Goal: Task Accomplishment & Management: Complete application form

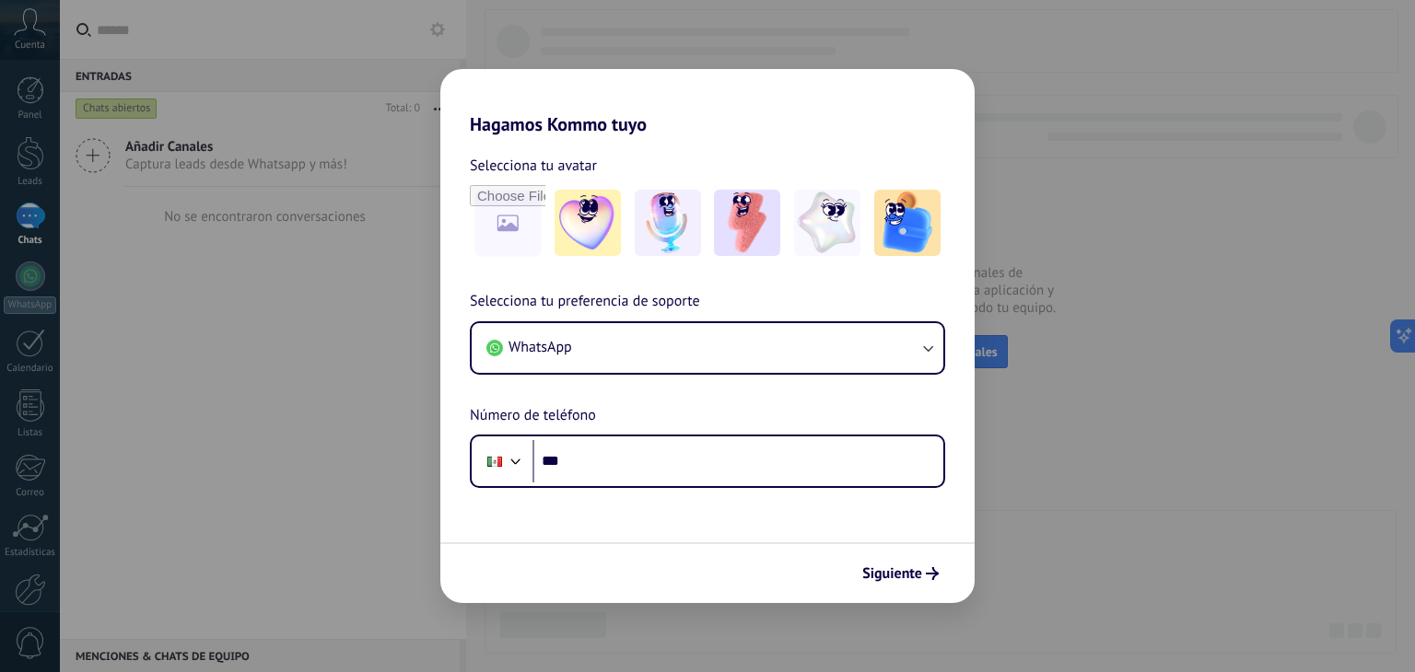
click at [981, 38] on div "Hagamos Kommo tuyo Selecciona tu avatar Selecciona tu preferencia de soporte Wh…" at bounding box center [707, 336] width 1415 height 672
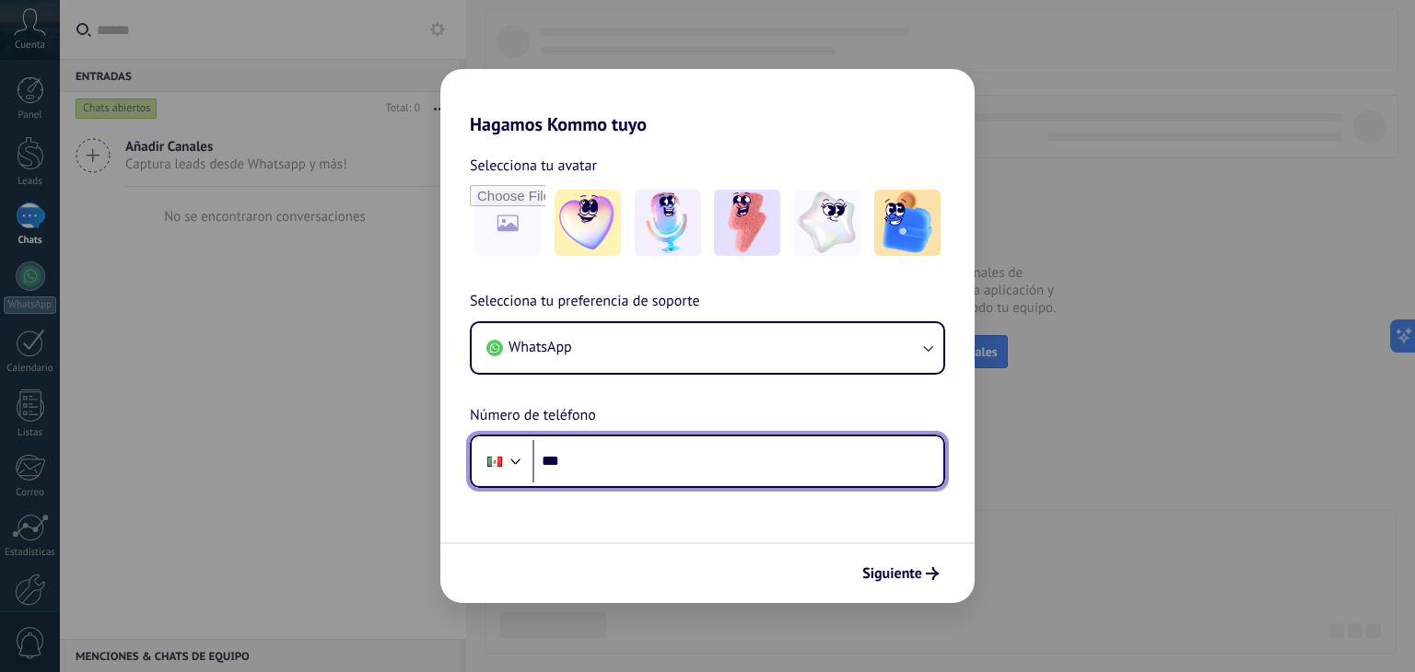
click at [707, 446] on input "***" at bounding box center [737, 461] width 411 height 42
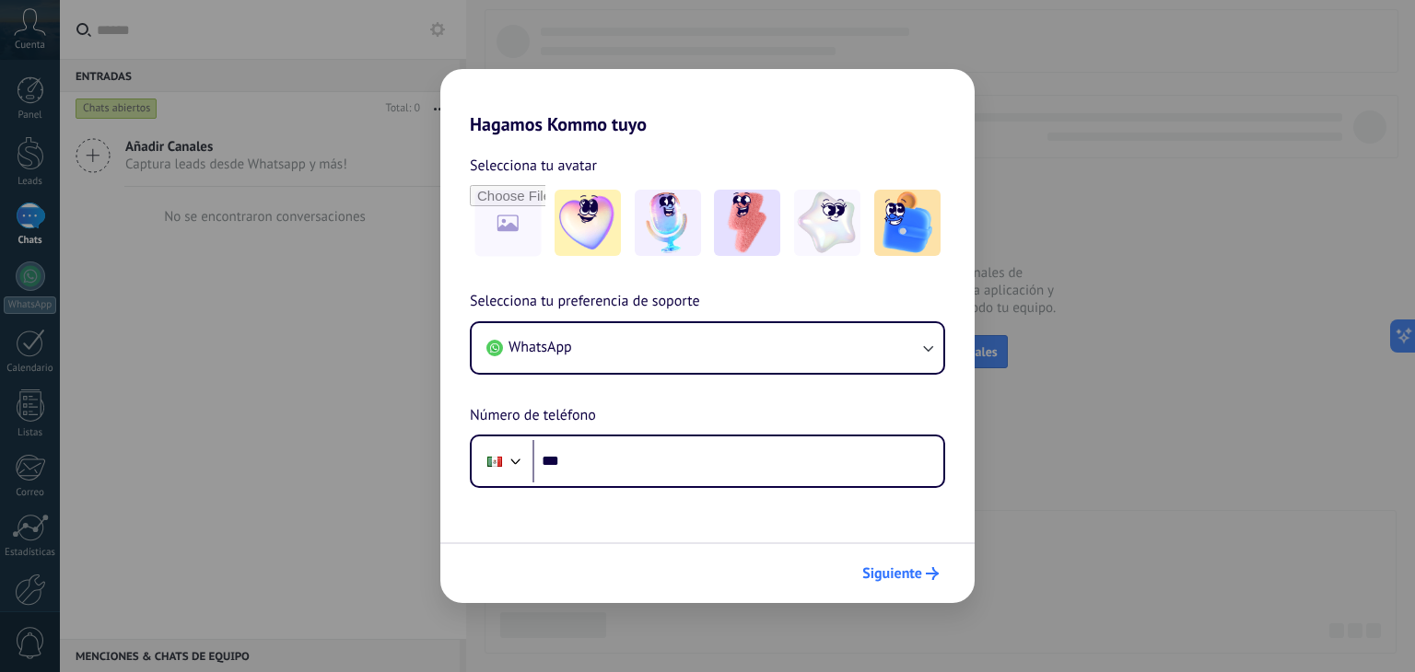
click at [934, 574] on use "submit" at bounding box center [932, 573] width 13 height 13
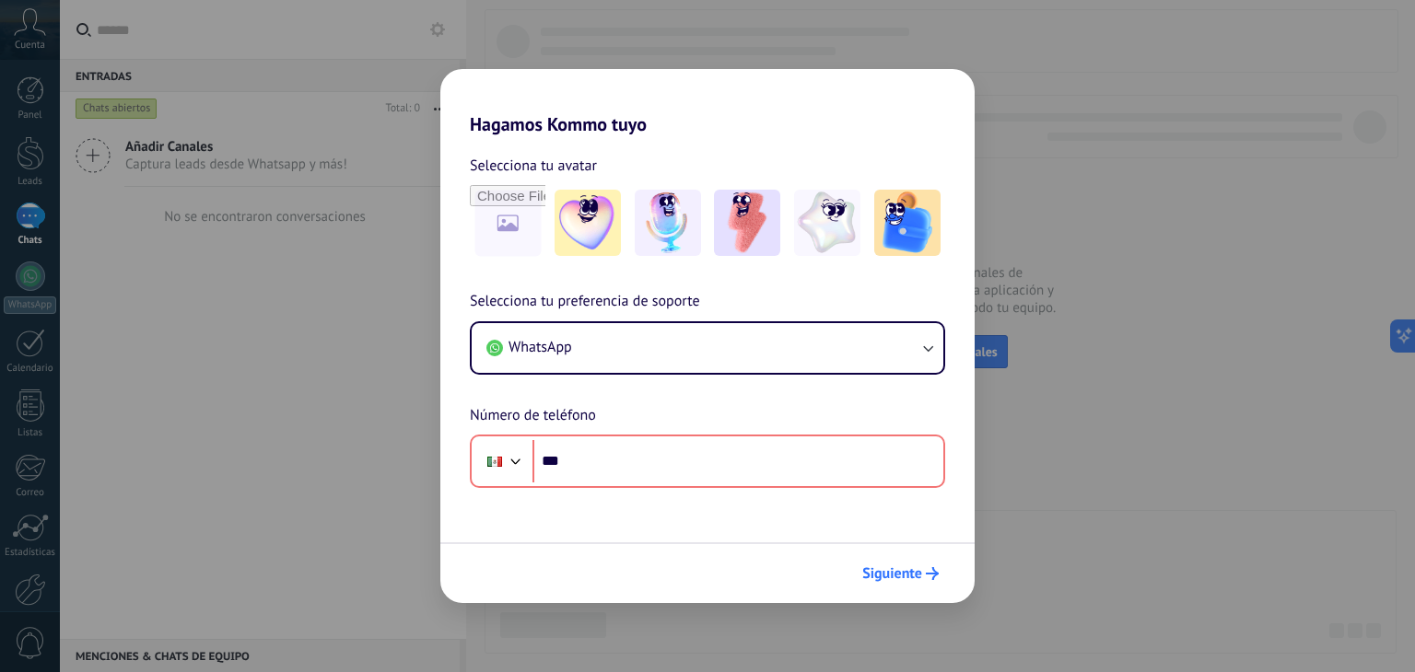
click at [934, 574] on use "submit" at bounding box center [932, 573] width 13 height 13
click at [1078, 520] on div "Hagamos Kommo tuyo Selecciona tu avatar Selecciona tu preferencia de soporte Wh…" at bounding box center [707, 336] width 1415 height 672
click at [976, 182] on div "Hagamos Kommo tuyo Selecciona tu avatar Selecciona tu preferencia de soporte Wh…" at bounding box center [707, 336] width 1415 height 672
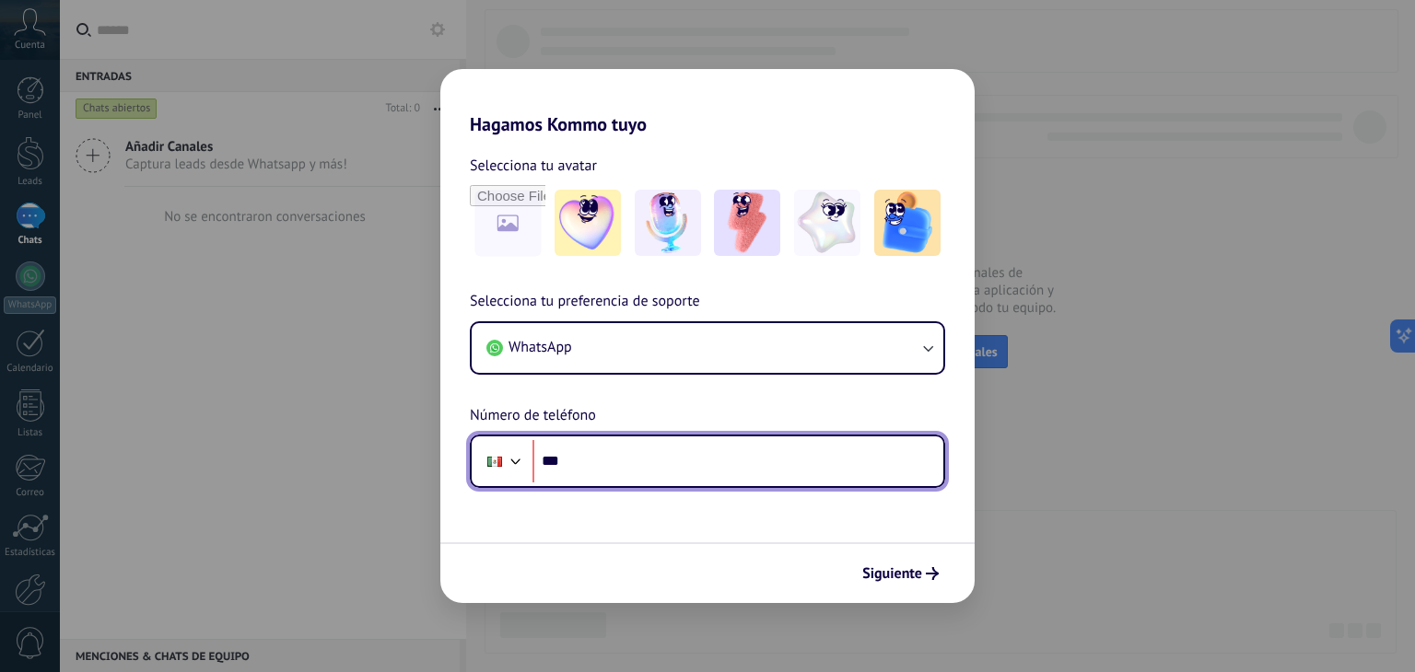
click at [714, 447] on input "***" at bounding box center [737, 461] width 411 height 42
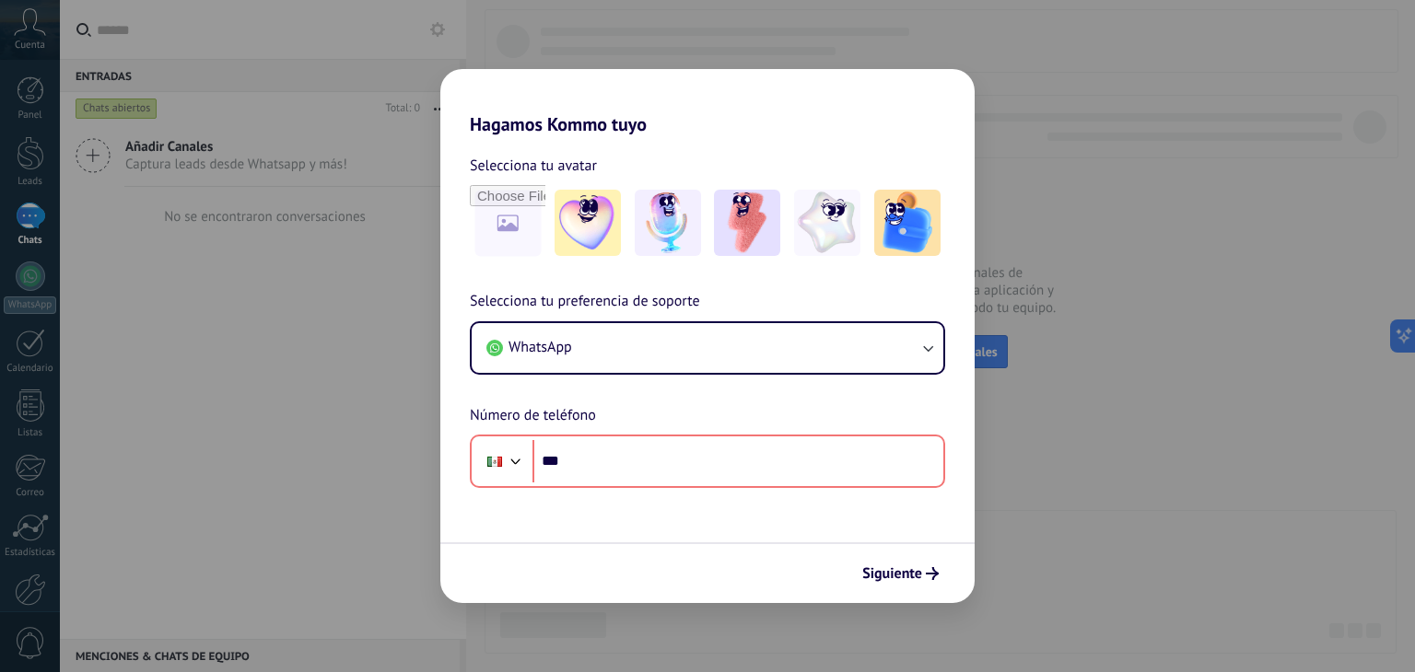
click at [1069, 259] on div "Hagamos Kommo tuyo Selecciona tu avatar Selecciona tu preferencia de soporte Wh…" at bounding box center [707, 336] width 1415 height 672
click at [790, 71] on h2 "Hagamos Kommo tuyo" at bounding box center [707, 102] width 534 height 66
click at [567, 209] on img at bounding box center [588, 223] width 66 height 66
click at [1002, 309] on div "Hagamos Kommo tuyo Selecciona tu avatar Restablecer Selecciona tu preferencia d…" at bounding box center [707, 336] width 1415 height 672
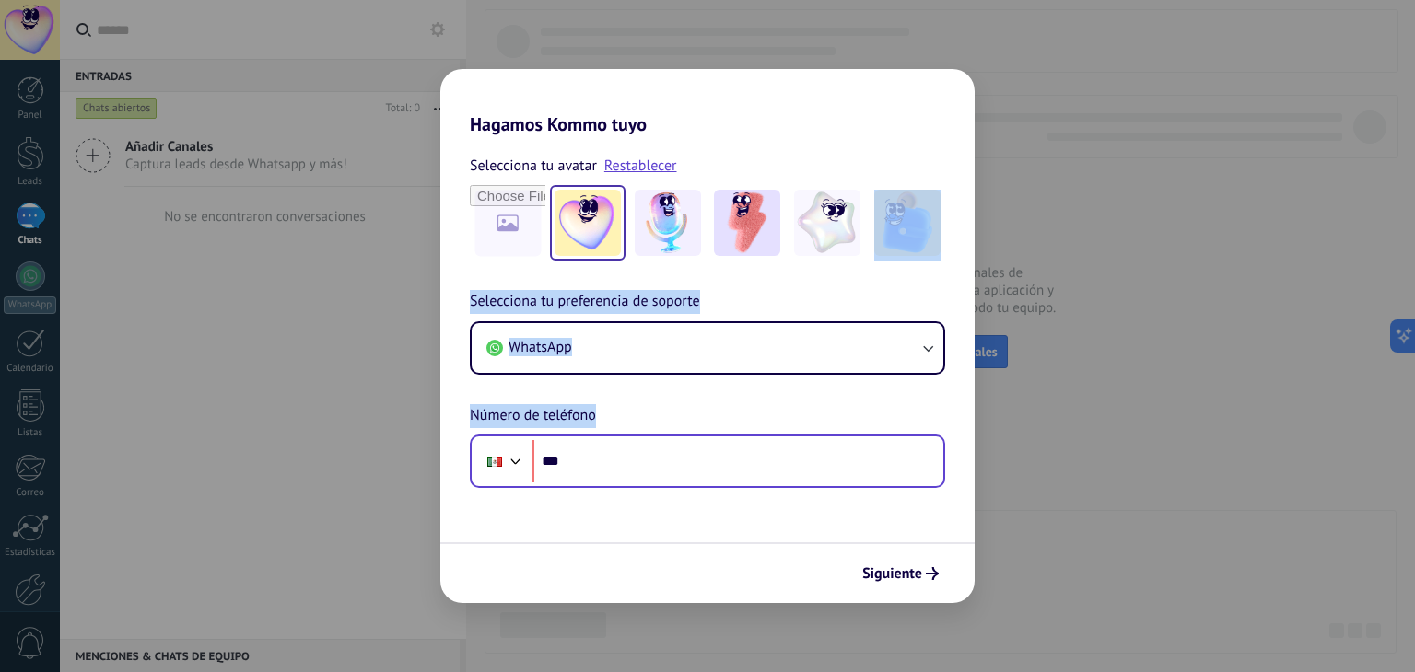
drag, startPoint x: 962, startPoint y: 229, endPoint x: 648, endPoint y: 467, distance: 393.9
click at [648, 467] on div "Selecciona tu avatar Restablecer Selecciona tu preferencia de soporte WhatsApp …" at bounding box center [707, 311] width 534 height 353
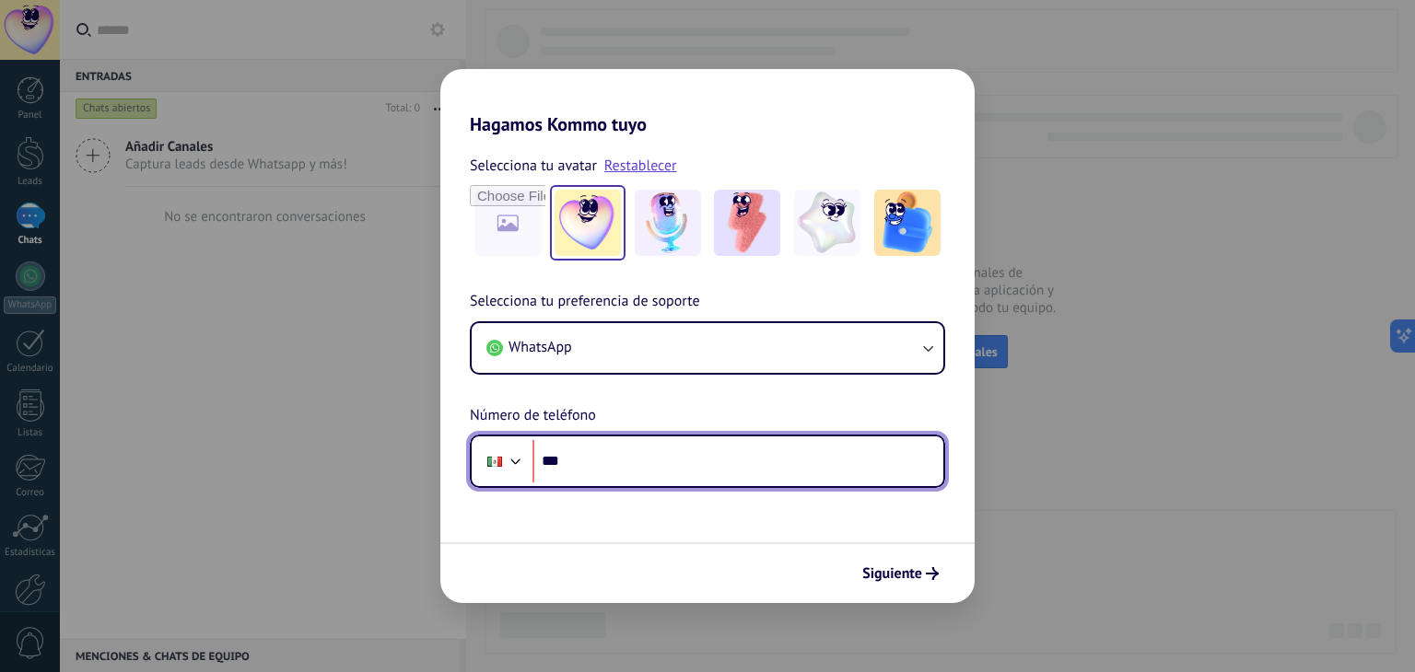
click at [648, 467] on input "***" at bounding box center [737, 461] width 411 height 42
type input "**********"
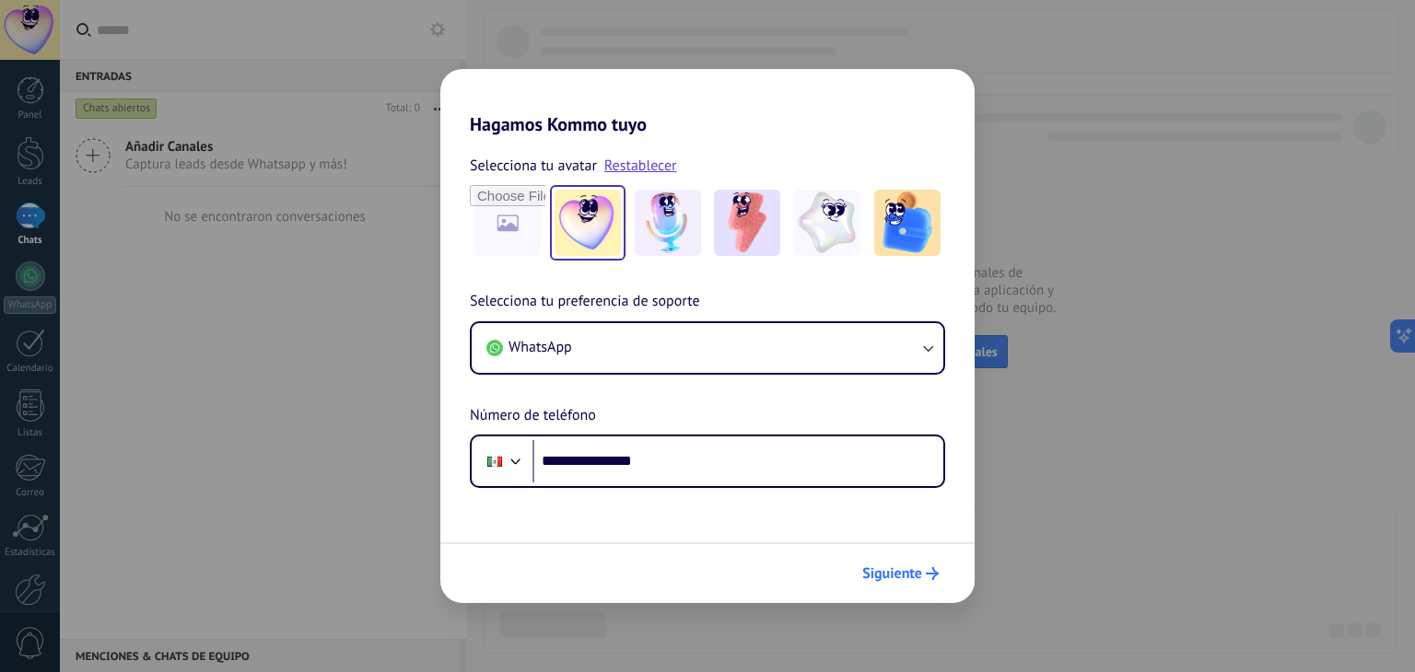
click at [871, 567] on span "Siguiente" at bounding box center [892, 573] width 60 height 13
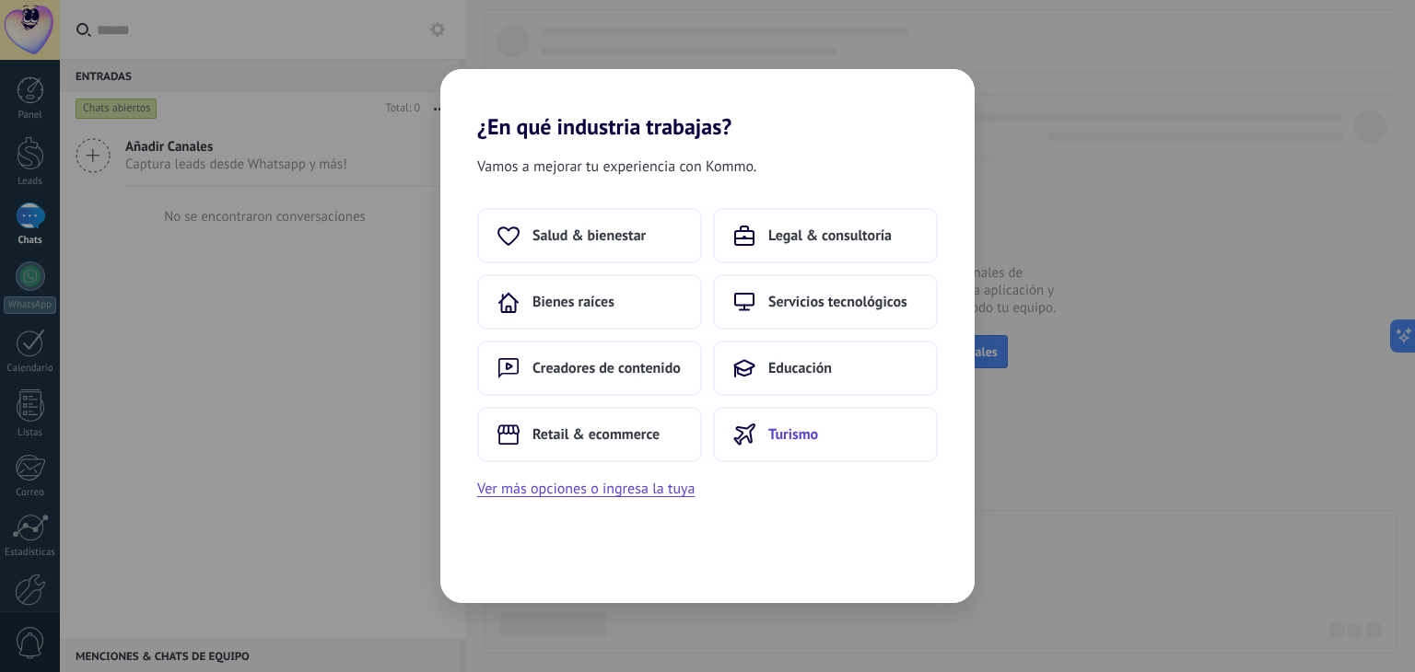
click at [785, 448] on button "Turismo" at bounding box center [825, 434] width 225 height 55
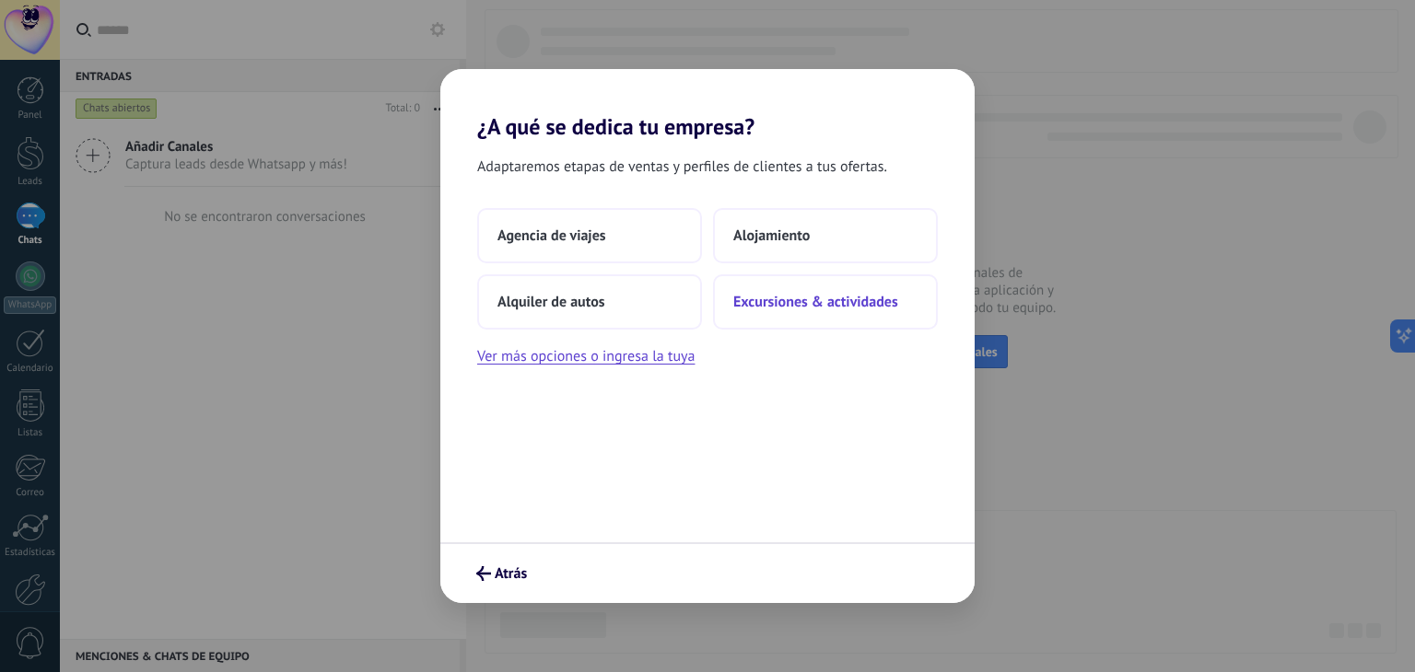
click at [795, 309] on span "Excursiones & actividades" at bounding box center [815, 302] width 165 height 18
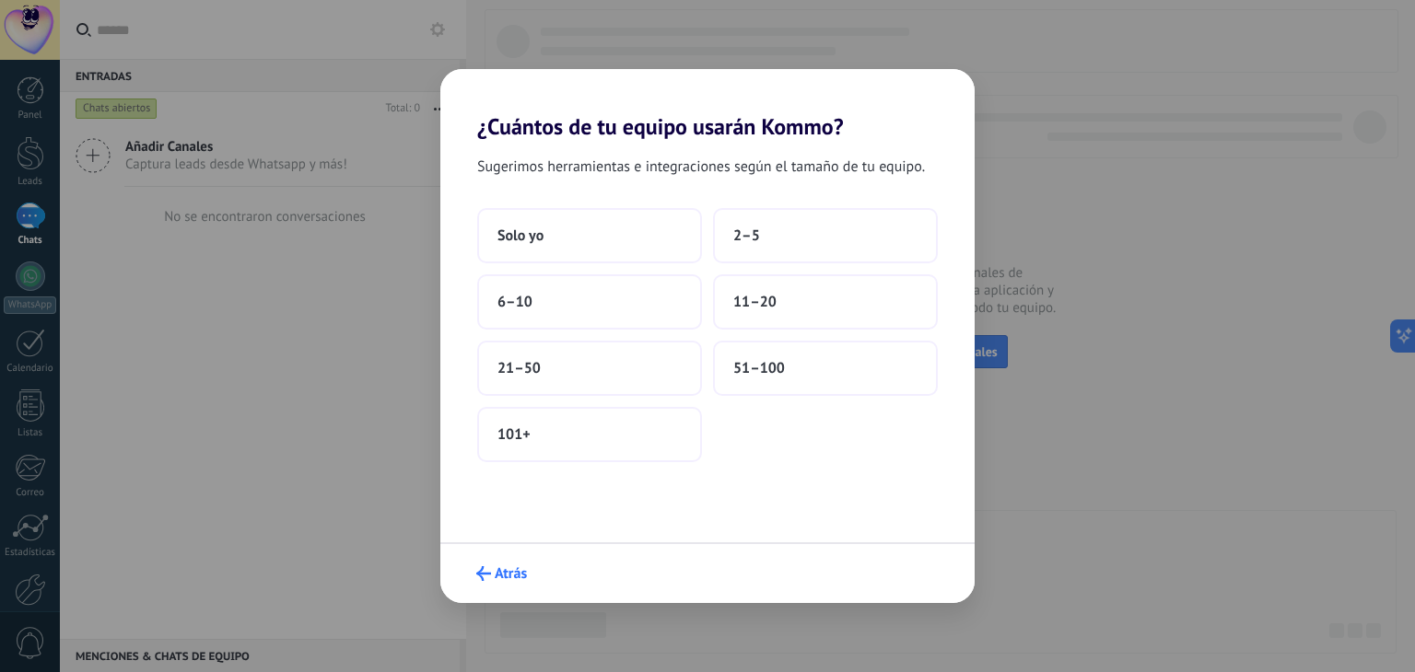
click at [520, 567] on span "Atrás" at bounding box center [511, 573] width 32 height 13
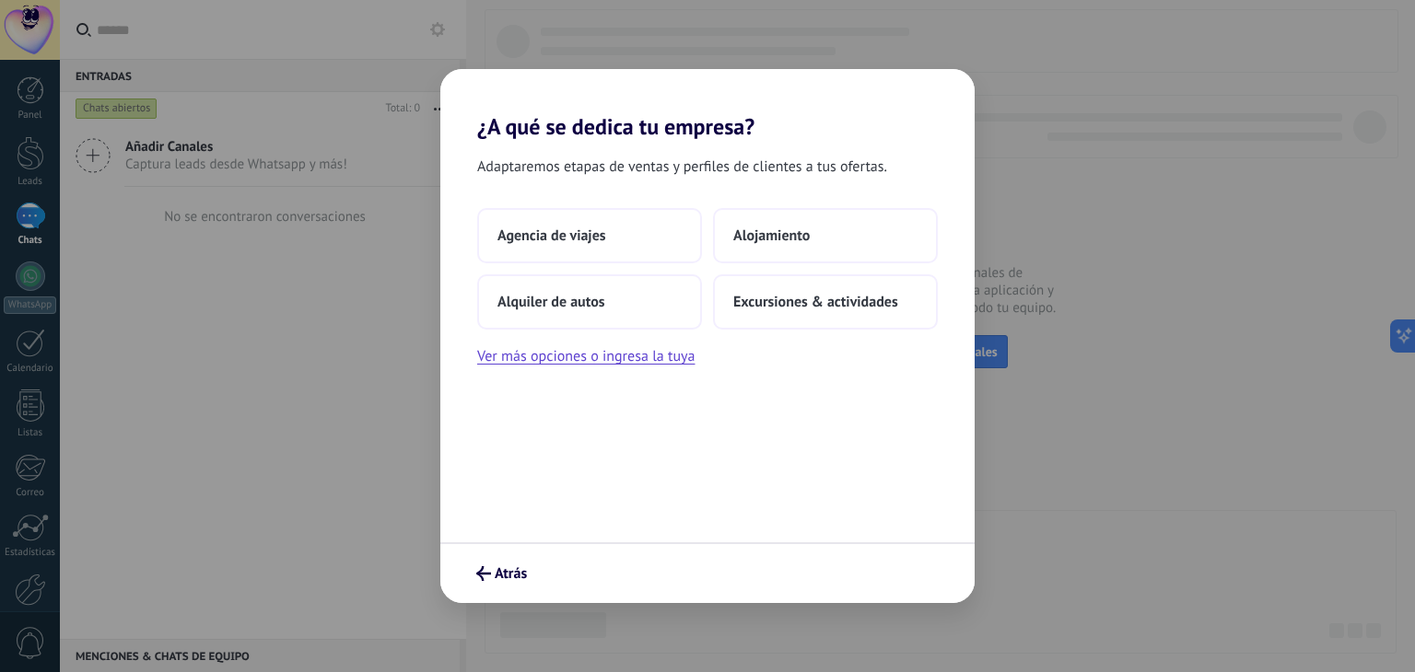
click at [520, 567] on span "Atrás" at bounding box center [511, 573] width 32 height 13
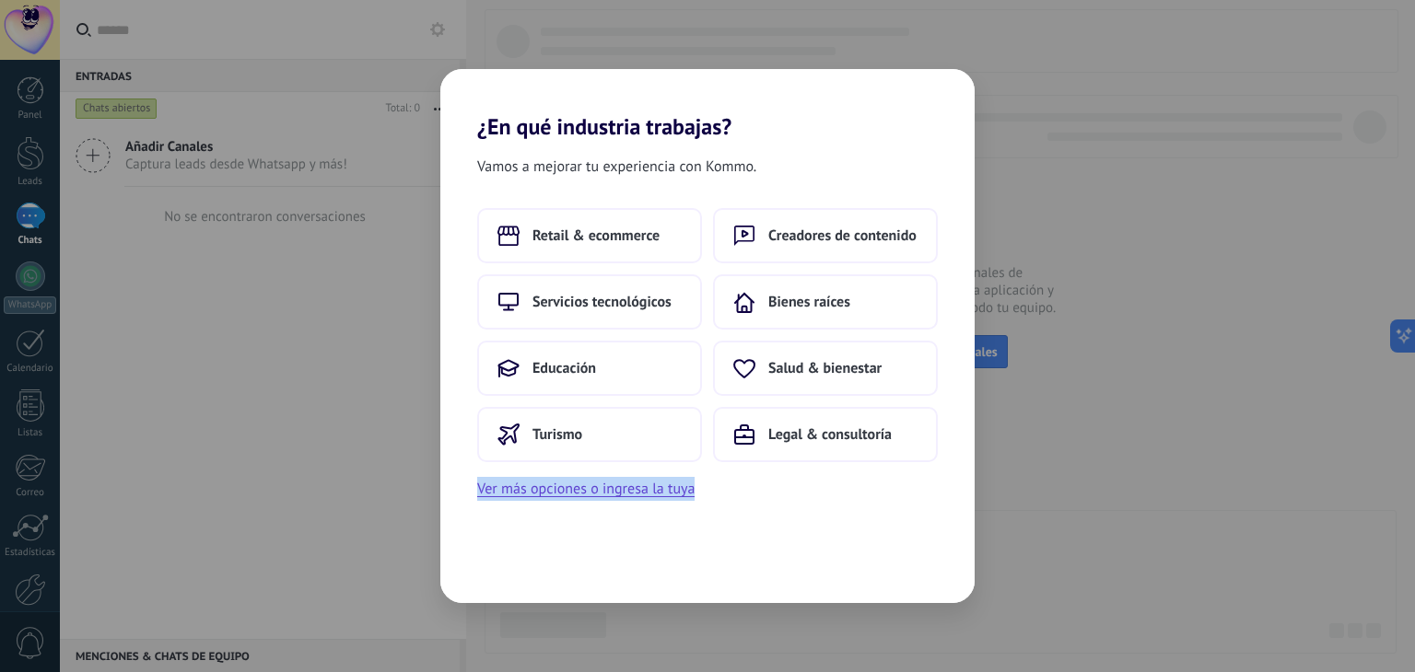
click at [520, 567] on div "Vamos a mejorar tu experiencia con Kommo. Retail & ecommerce Creadores de conte…" at bounding box center [707, 371] width 534 height 463
click at [621, 244] on span "Retail & ecommerce" at bounding box center [595, 236] width 127 height 18
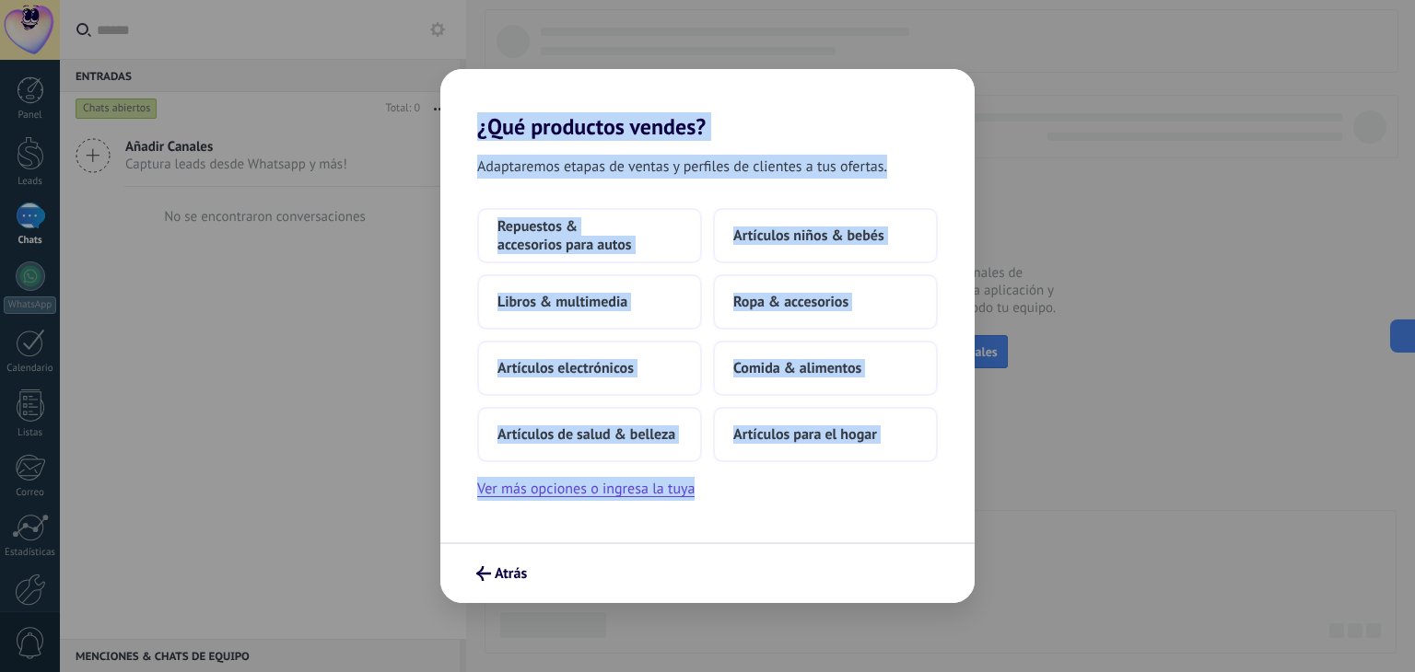
click at [710, 195] on div "Adaptaremos etapas de ventas y perfiles de clientes a tus ofertas. Repuestos & …" at bounding box center [707, 341] width 534 height 403
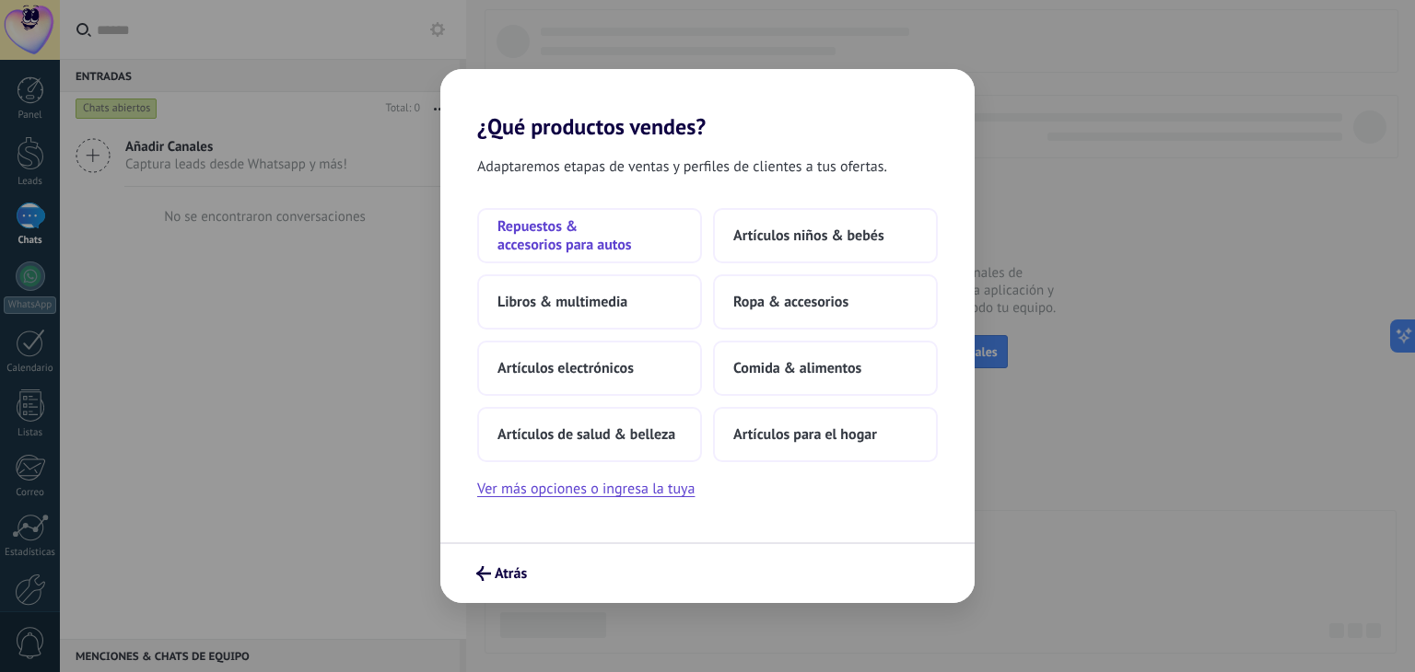
click at [582, 242] on span "Repuestos & accesorios para autos" at bounding box center [589, 235] width 184 height 37
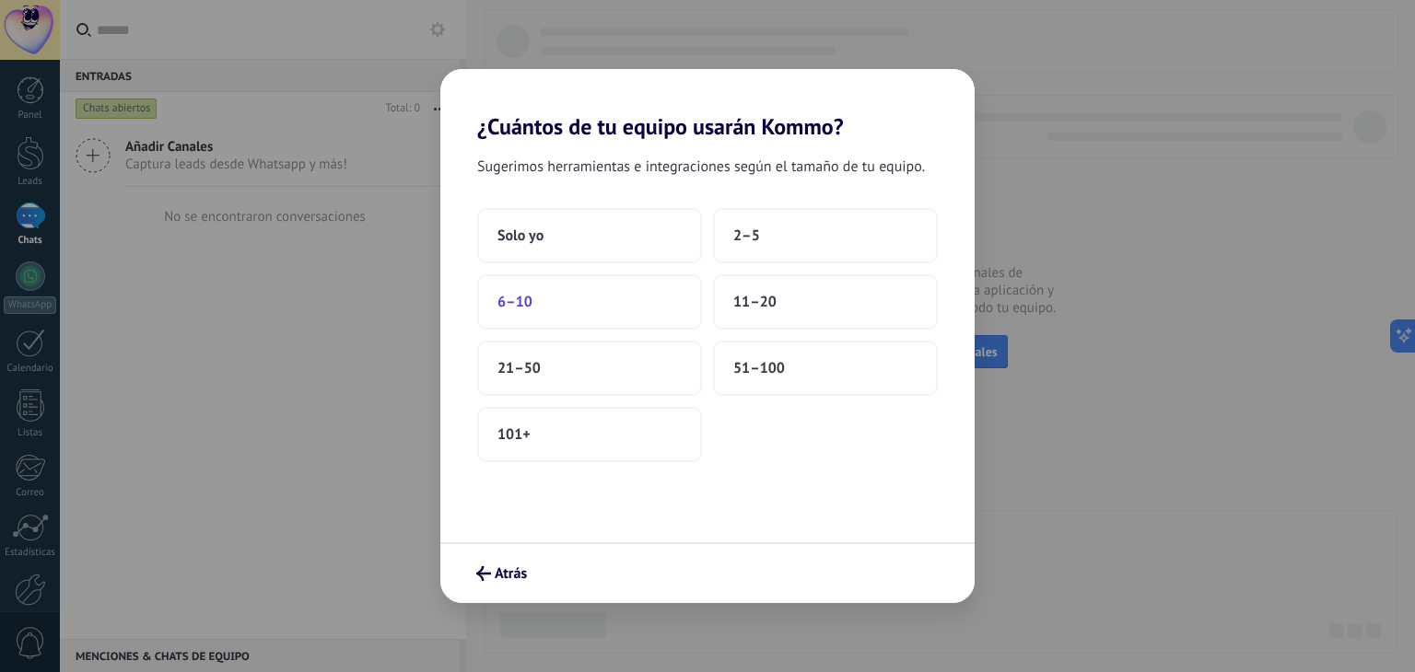
click at [637, 296] on button "6–10" at bounding box center [589, 302] width 225 height 55
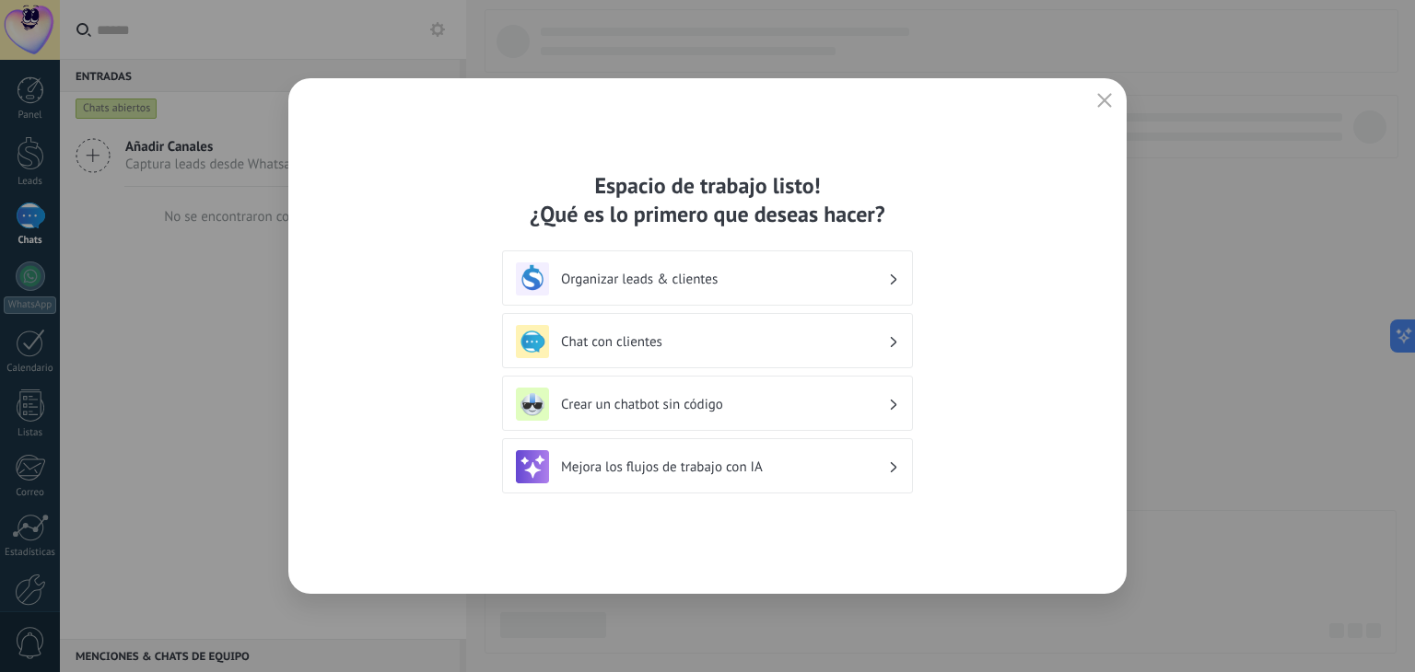
click at [1094, 107] on button "button" at bounding box center [1105, 101] width 24 height 26
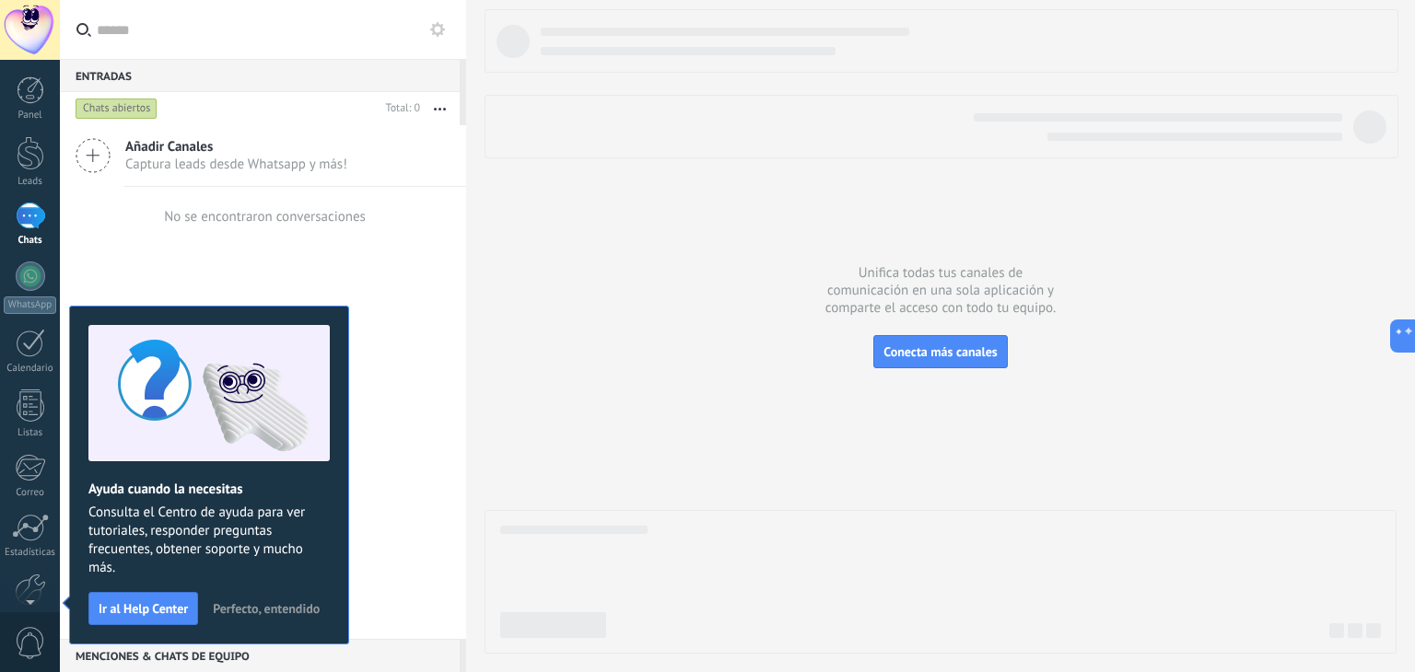
click at [272, 605] on span "Perfecto, entendido" at bounding box center [266, 608] width 107 height 13
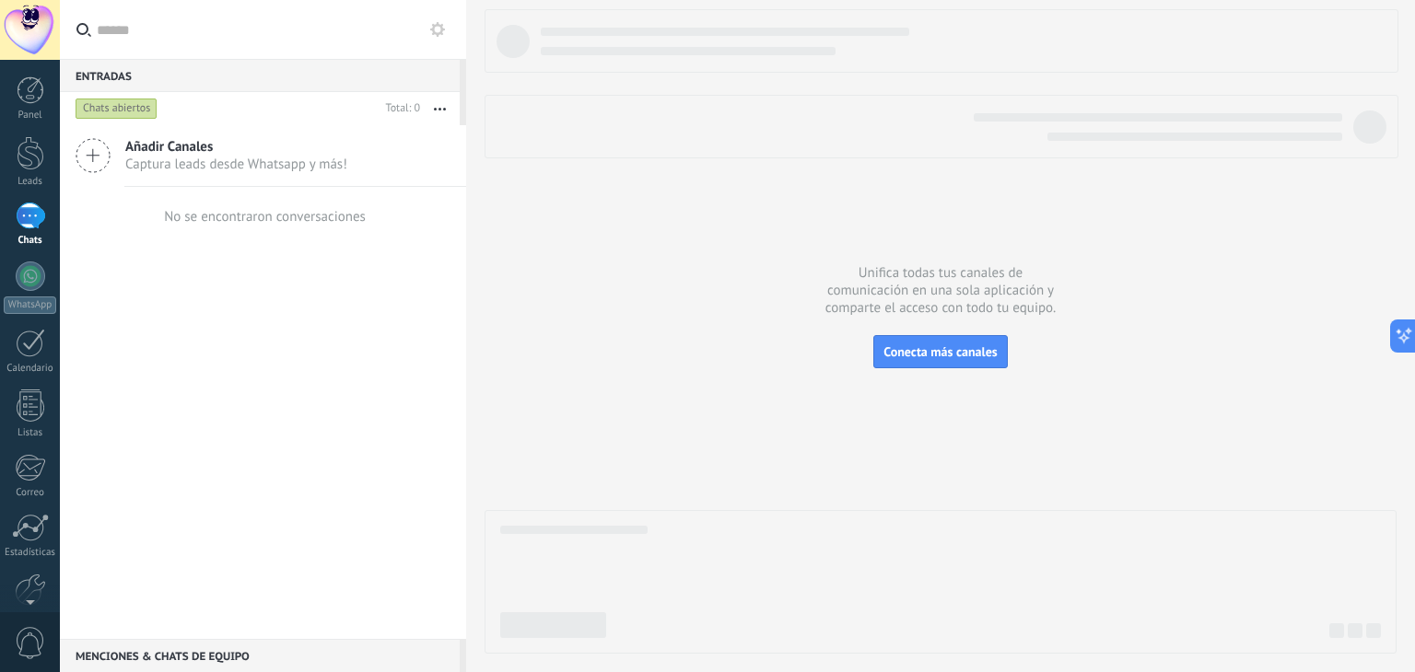
click at [148, 157] on span "Captura leads desde Whatsapp y más!" at bounding box center [236, 165] width 222 height 18
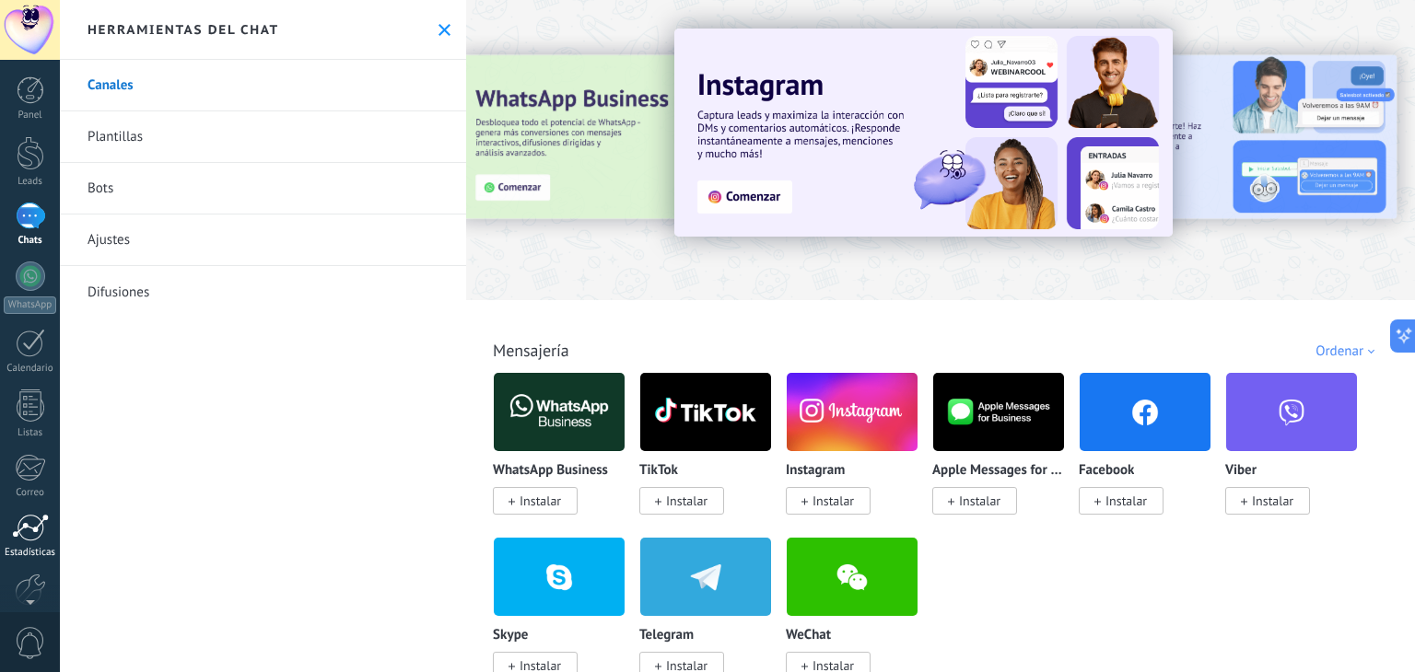
click at [36, 526] on div at bounding box center [30, 528] width 37 height 28
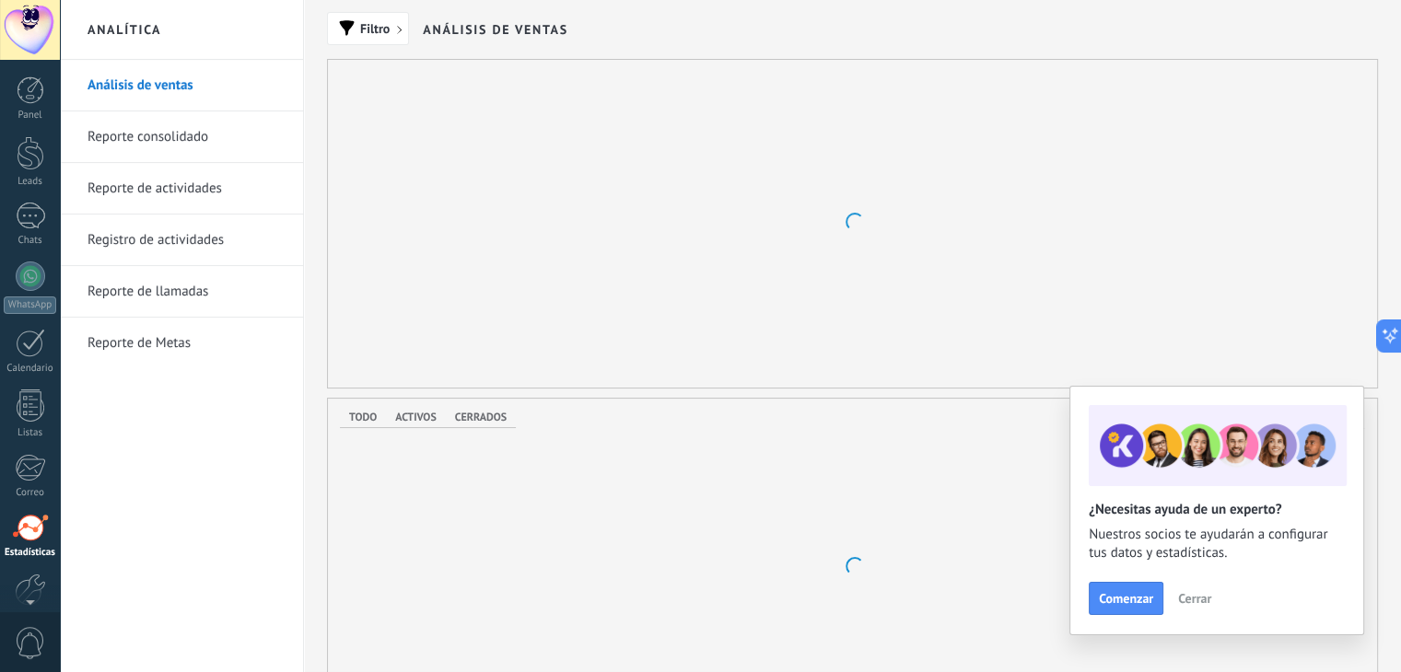
scroll to position [93, 0]
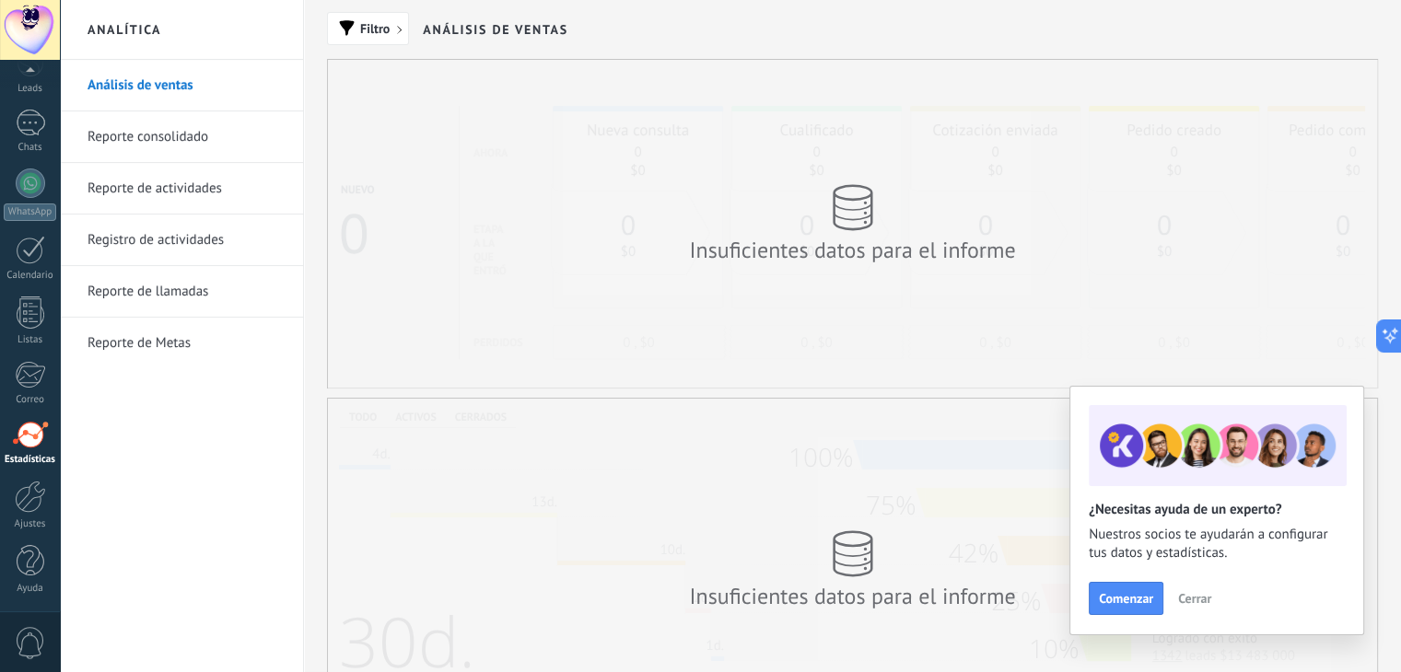
click at [1197, 609] on button "Cerrar" at bounding box center [1195, 599] width 50 height 28
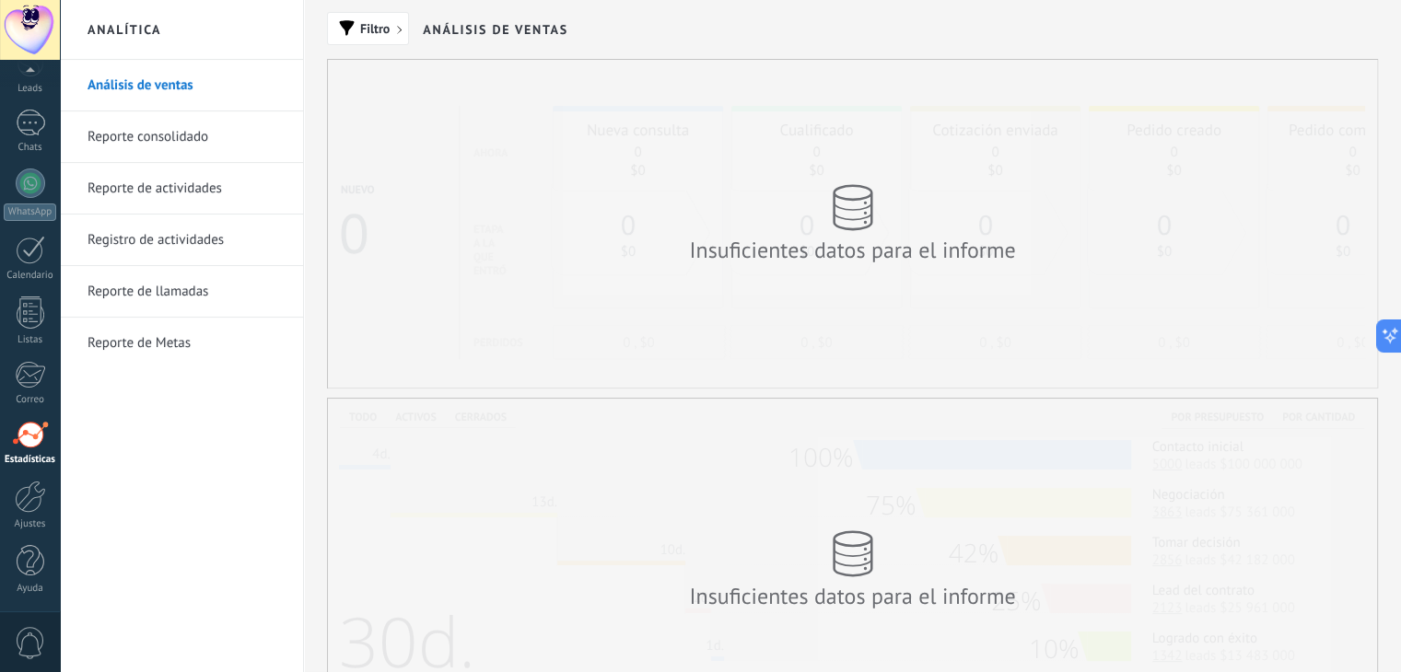
click at [145, 145] on link "Reporte consolidado" at bounding box center [186, 137] width 197 height 52
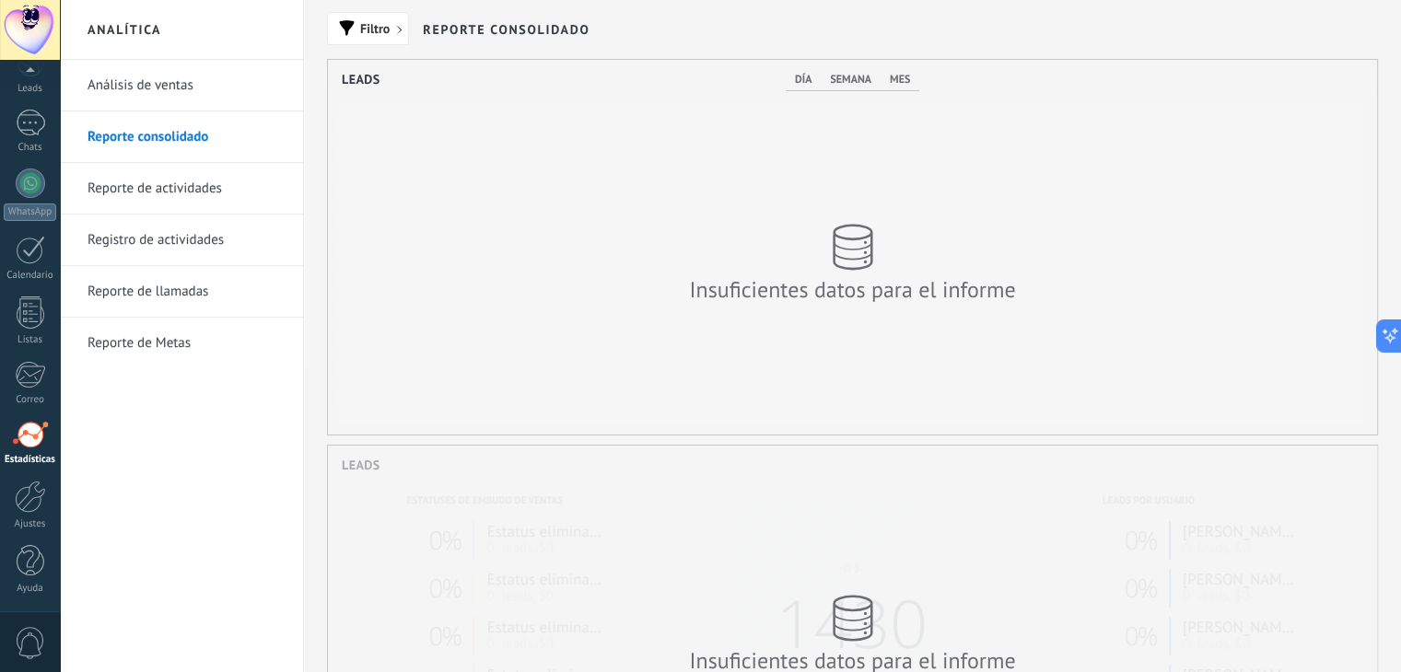
scroll to position [375, 1049]
click at [26, 197] on link "WhatsApp" at bounding box center [30, 195] width 60 height 53
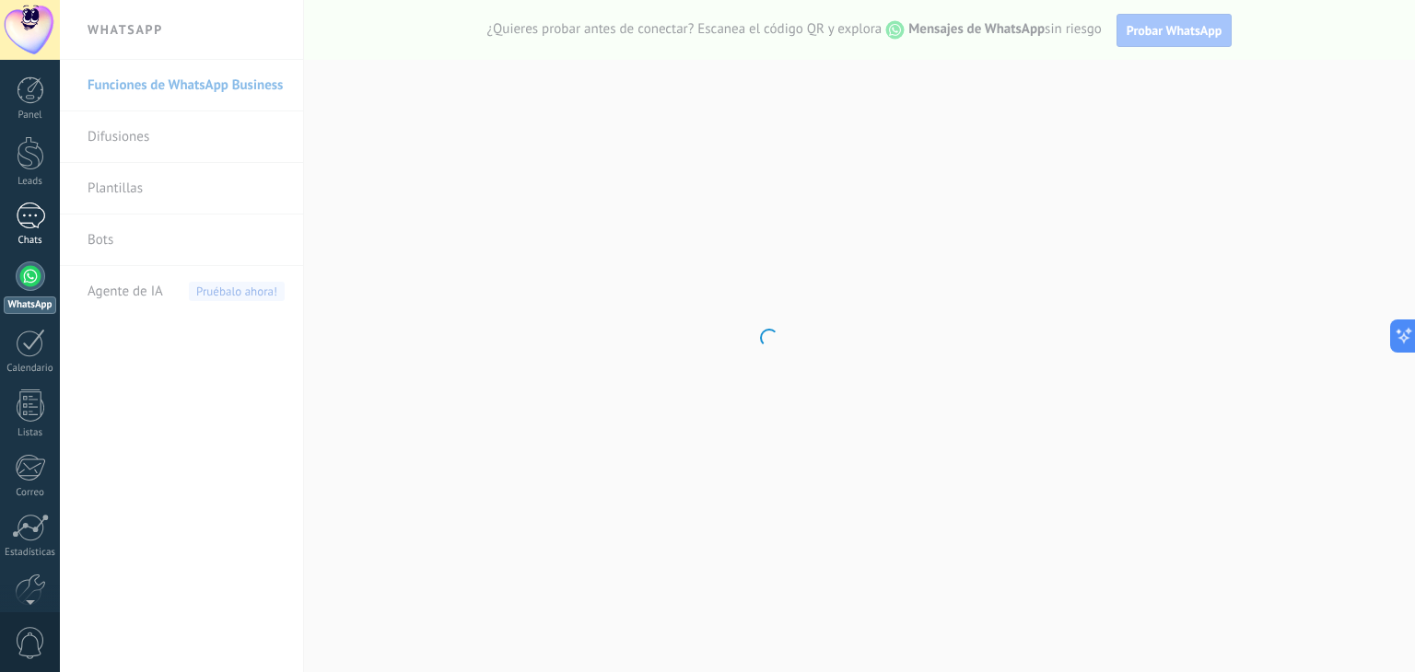
click at [33, 220] on div at bounding box center [30, 216] width 29 height 27
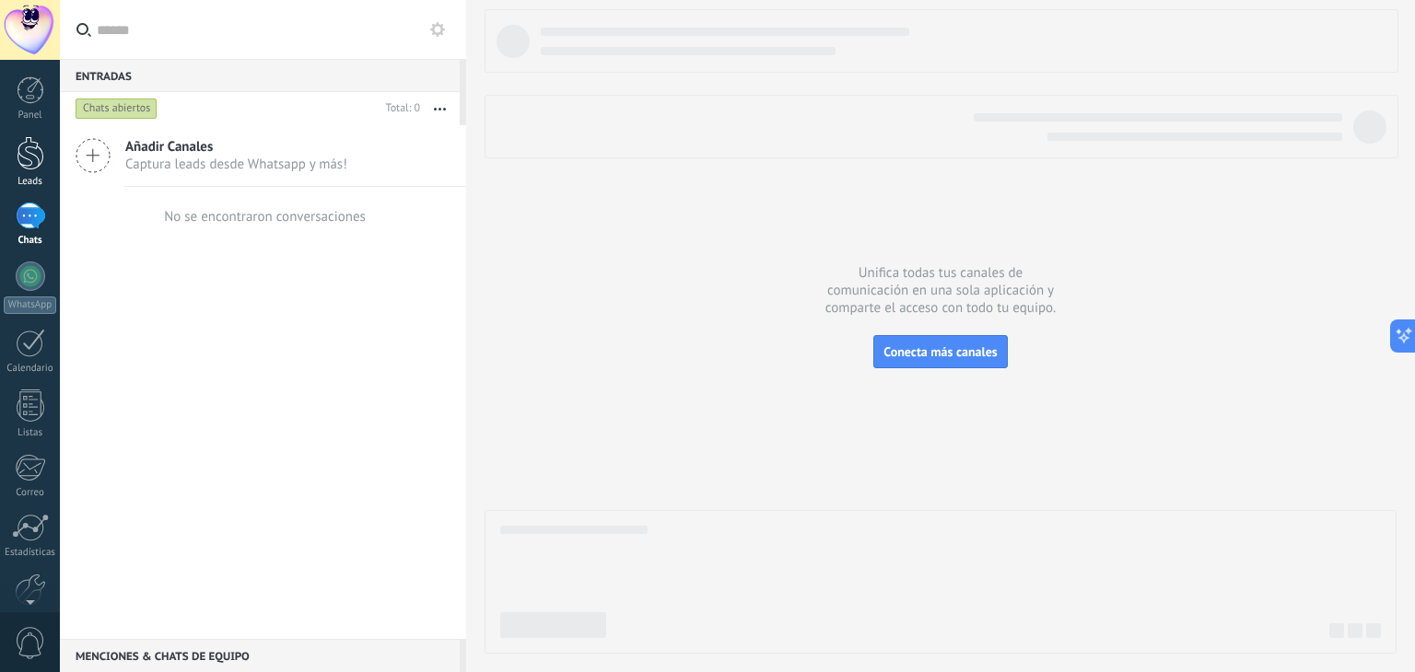
click at [37, 173] on link "Leads" at bounding box center [30, 162] width 60 height 52
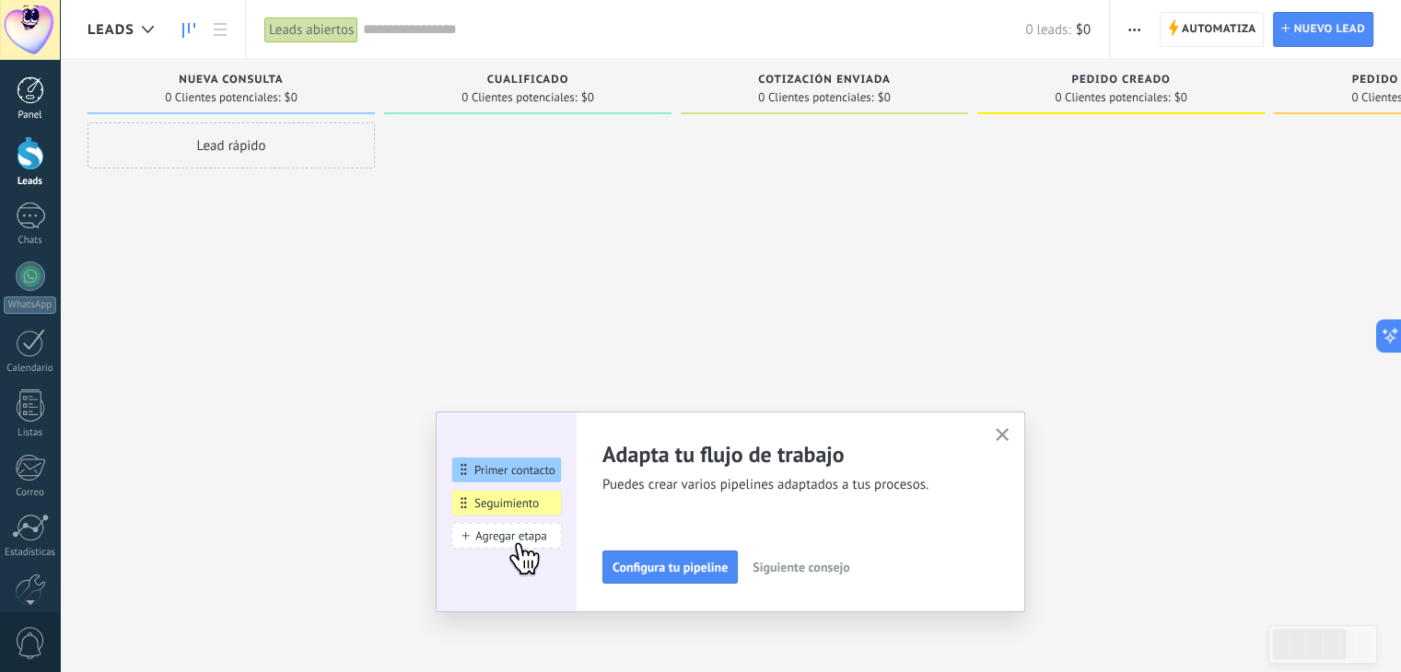
click at [27, 97] on div at bounding box center [31, 90] width 28 height 28
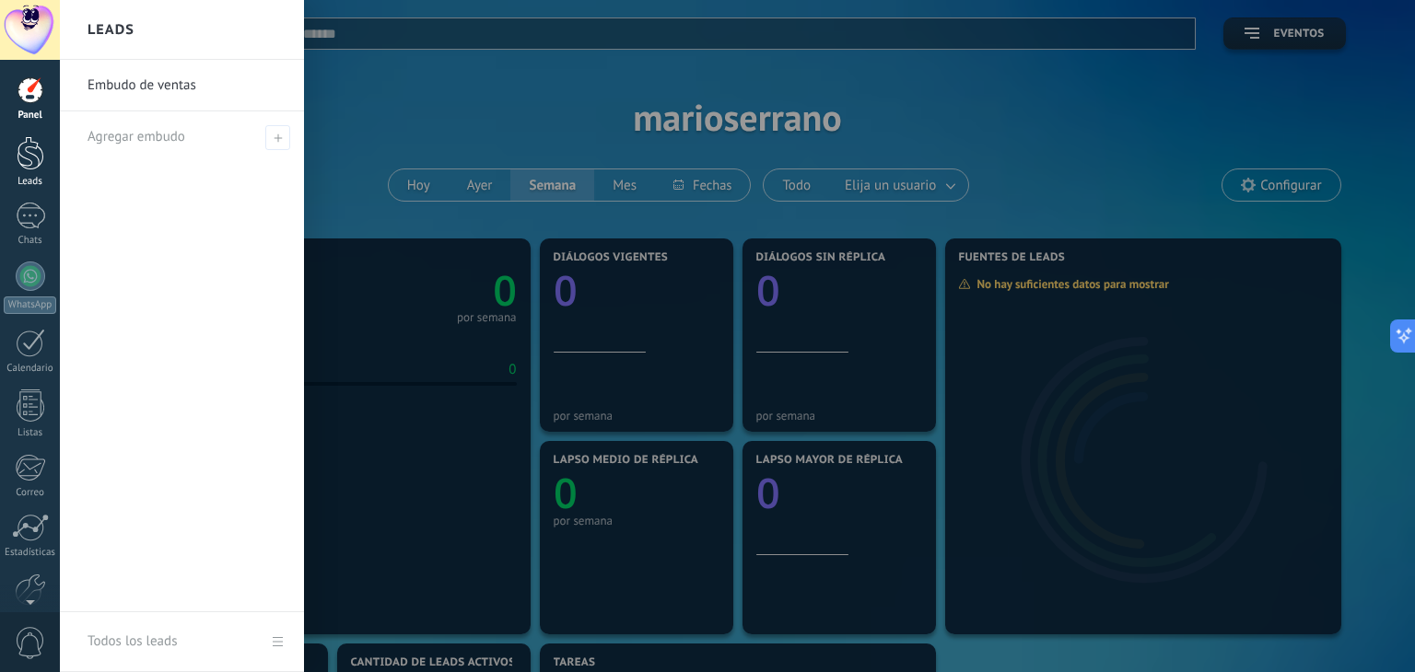
click at [17, 167] on div at bounding box center [31, 153] width 28 height 34
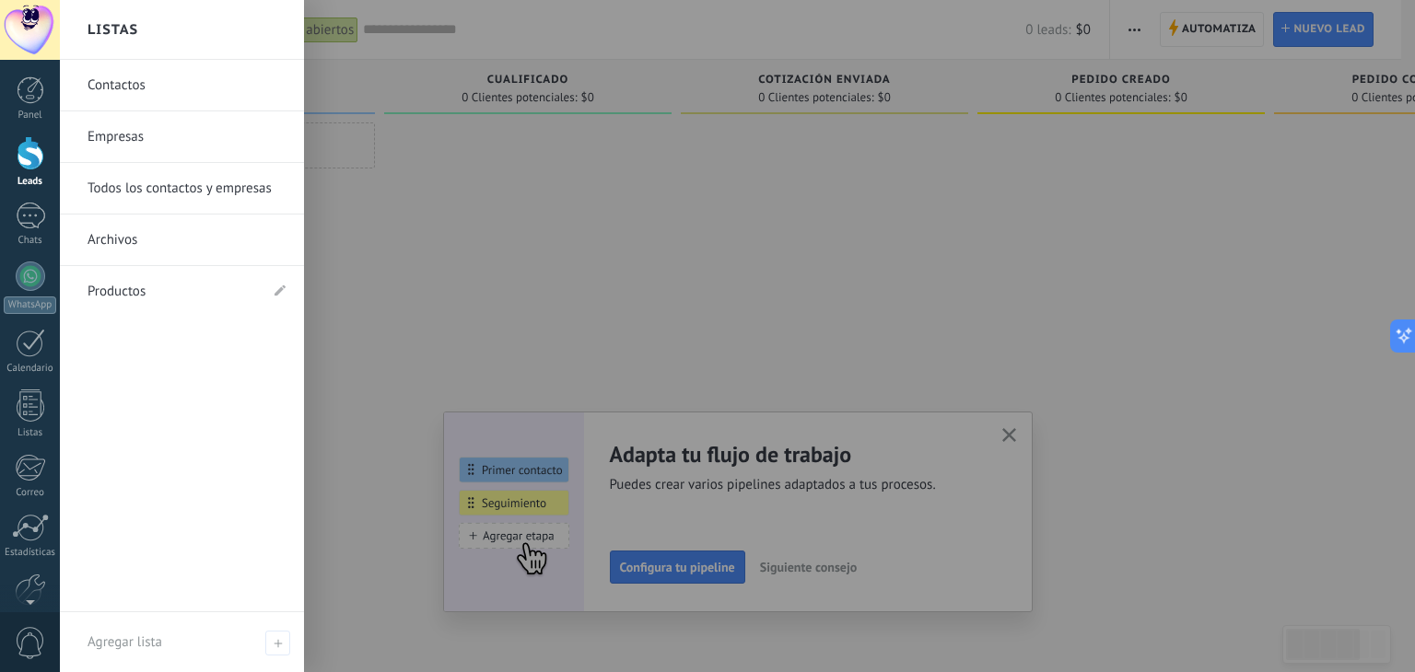
click at [162, 86] on link "Contactos" at bounding box center [187, 86] width 198 height 52
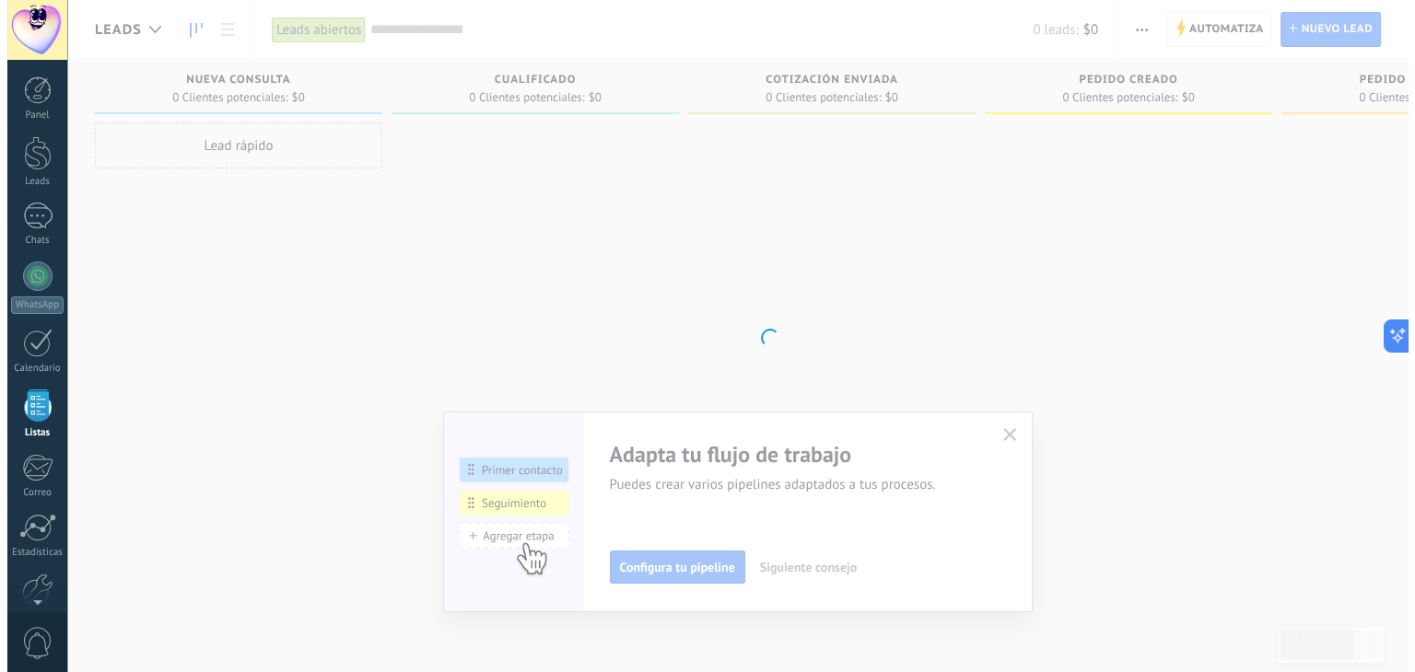
scroll to position [47, 0]
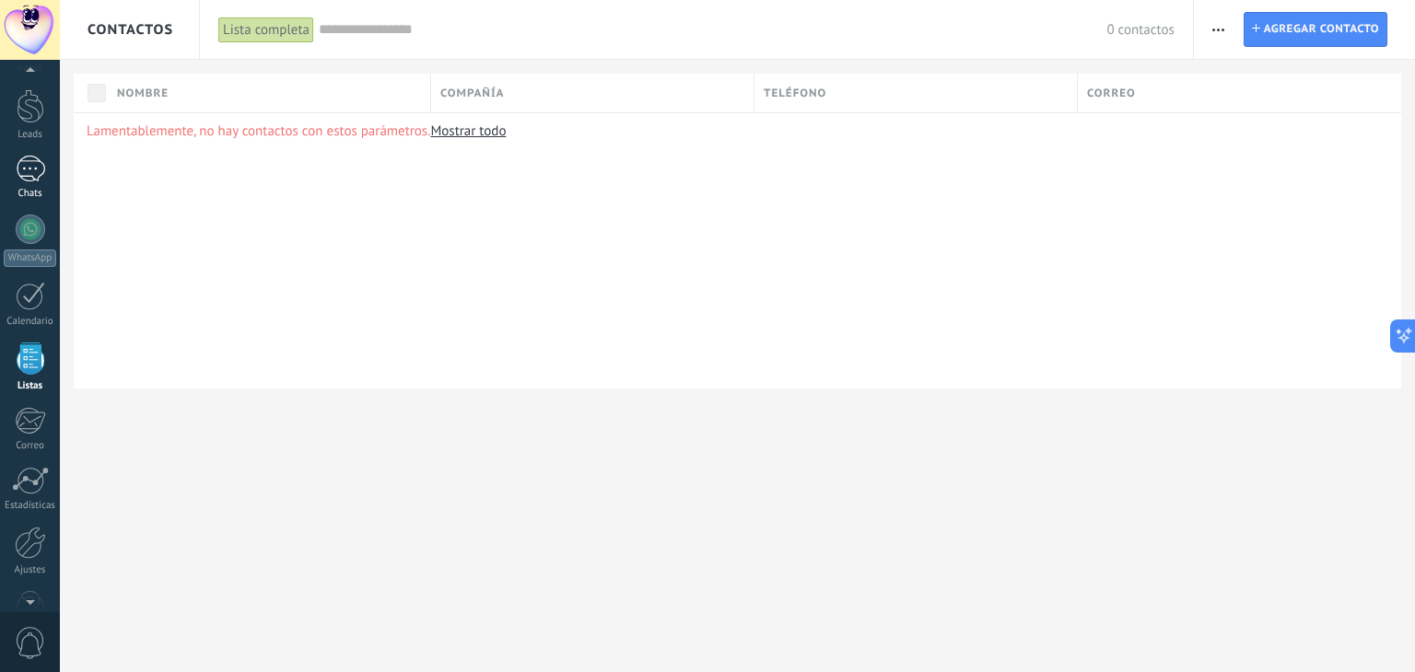
click at [24, 178] on div at bounding box center [30, 169] width 29 height 27
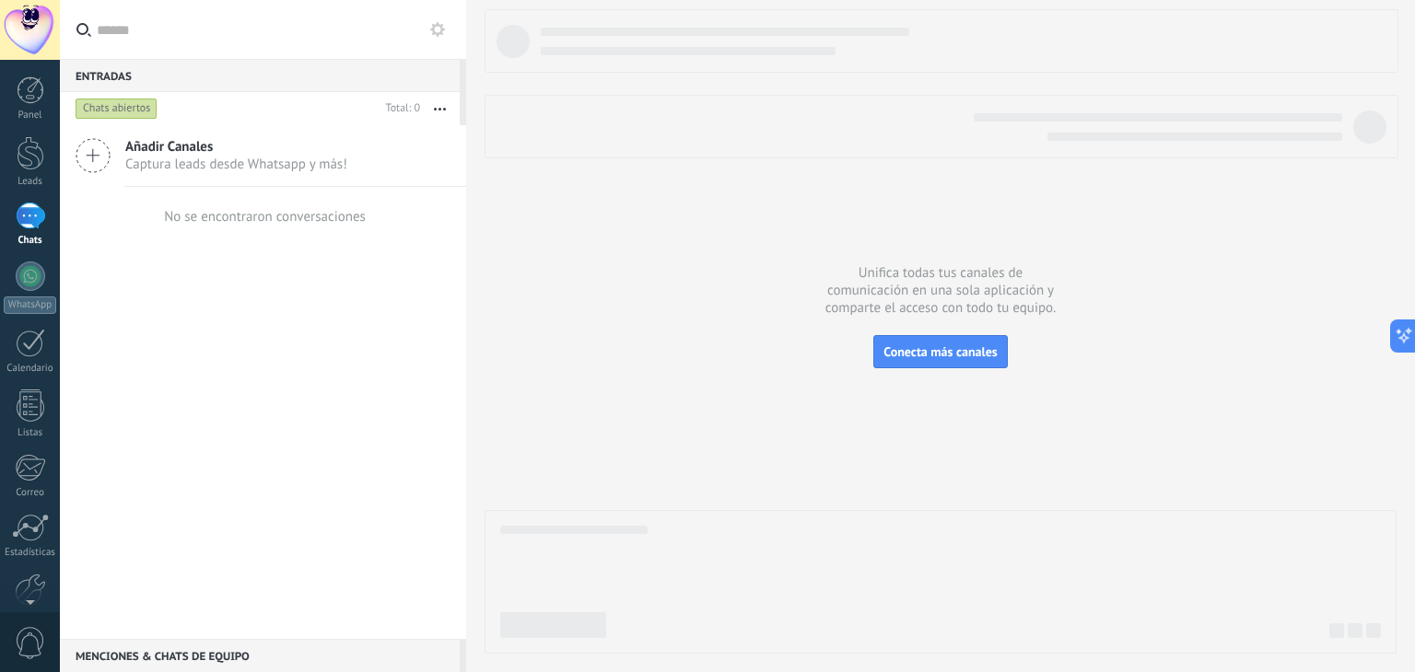
click at [213, 158] on span "Captura leads desde Whatsapp y más!" at bounding box center [236, 165] width 222 height 18
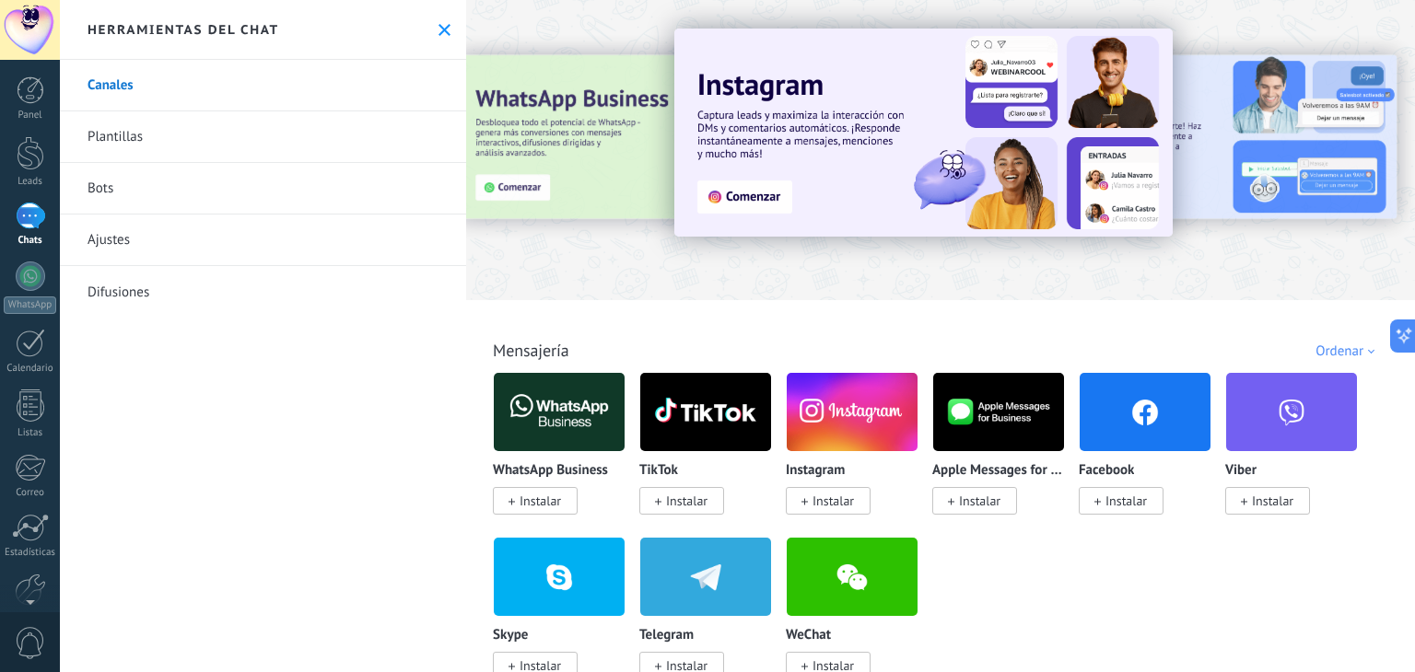
click at [258, 123] on link "Plantillas" at bounding box center [263, 137] width 406 height 52
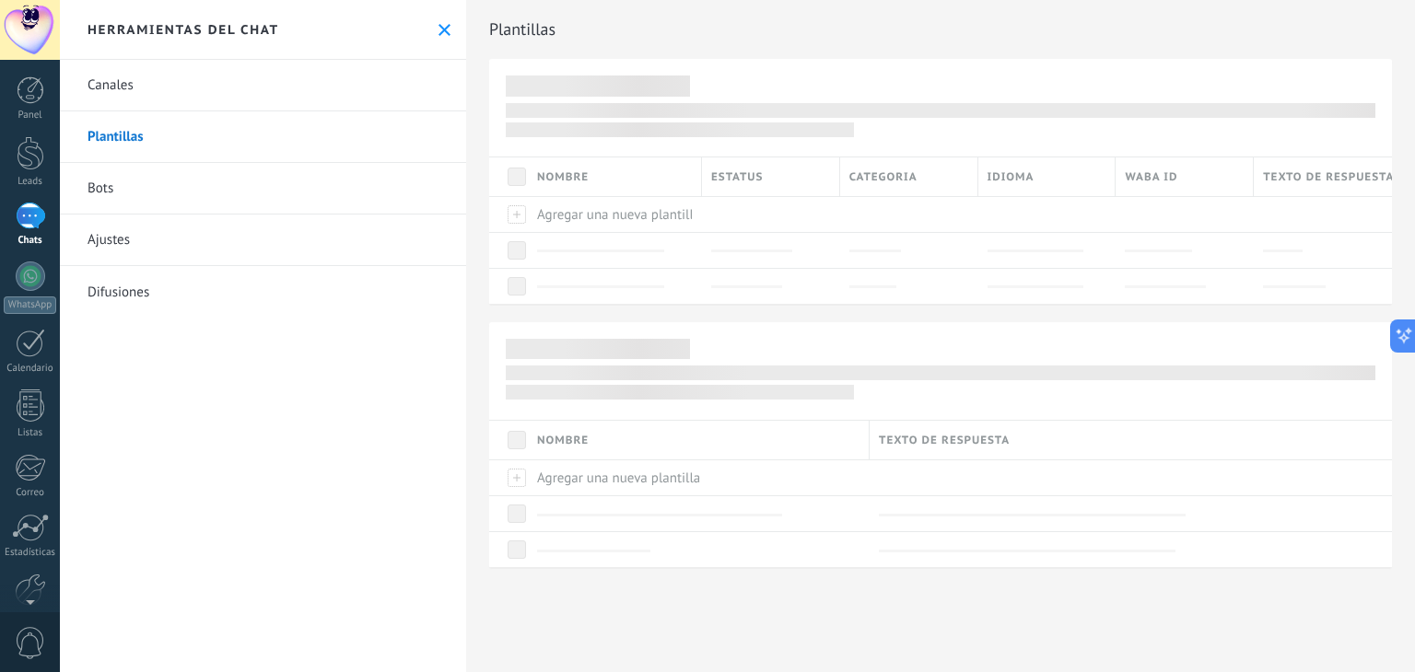
click at [162, 182] on link "Bots" at bounding box center [263, 189] width 406 height 52
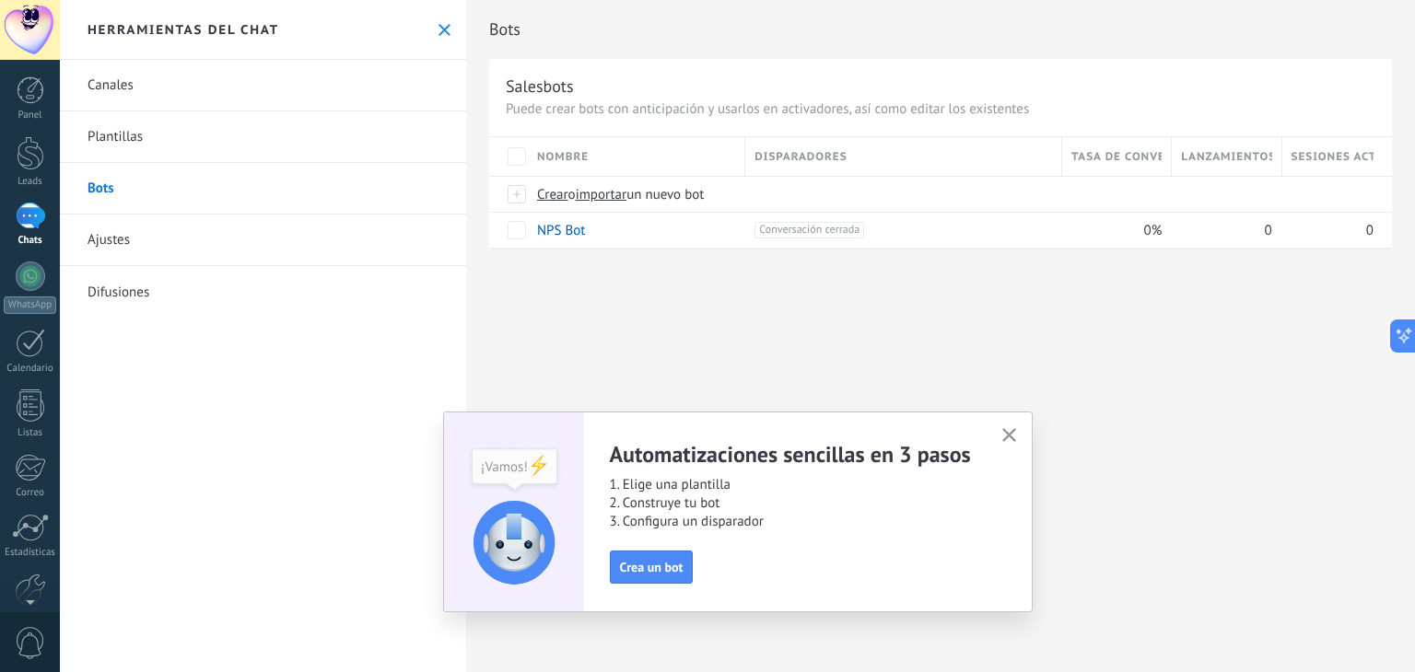
click at [170, 158] on link "Plantillas" at bounding box center [263, 137] width 406 height 52
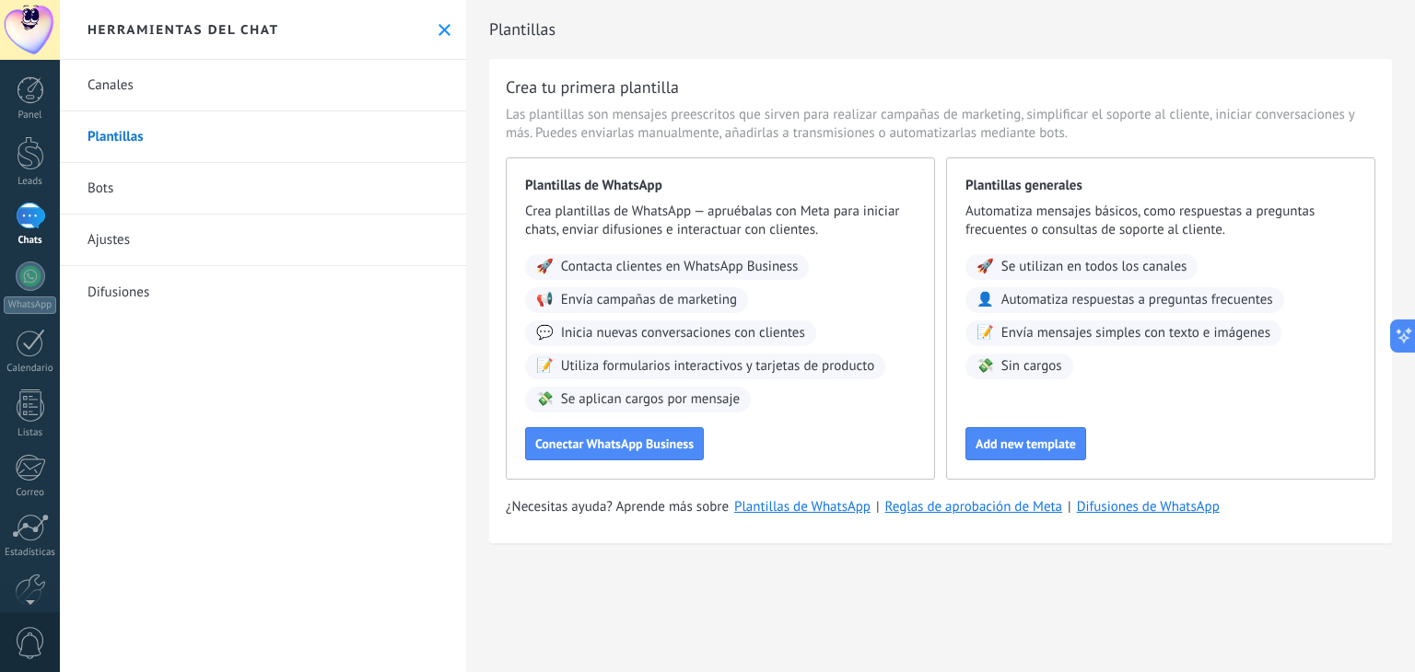
click at [111, 284] on link "Difusiones" at bounding box center [263, 292] width 406 height 52
